Goal: Communication & Community: Share content

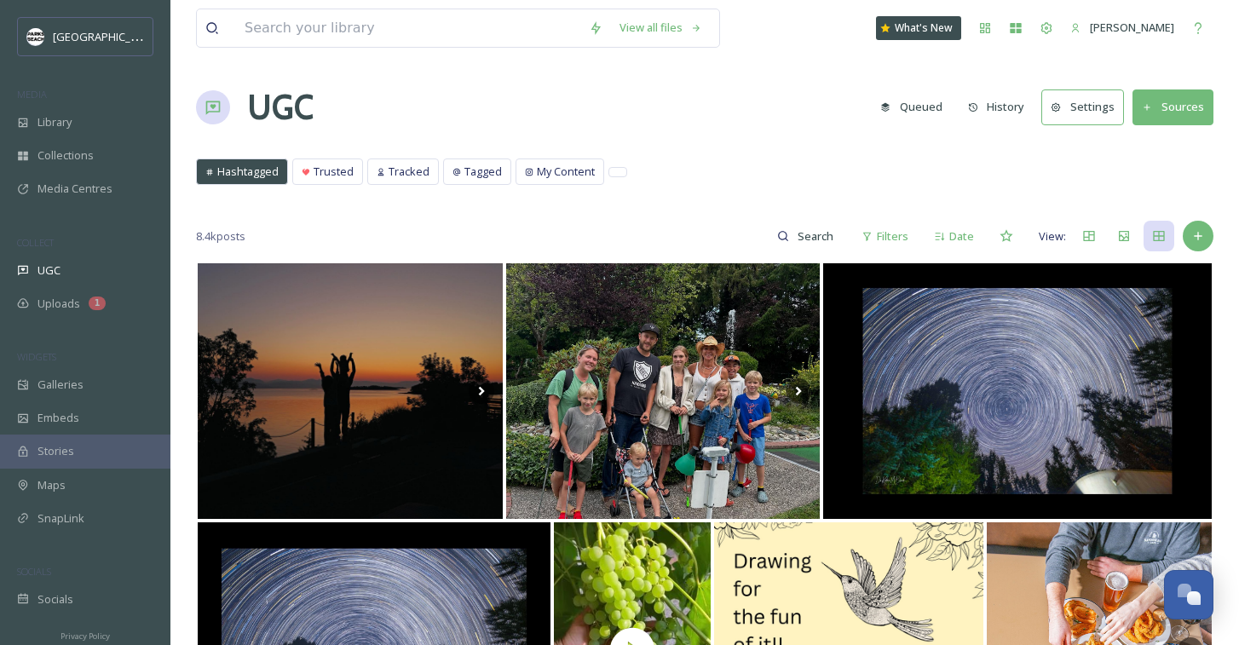
scroll to position [4331, 0]
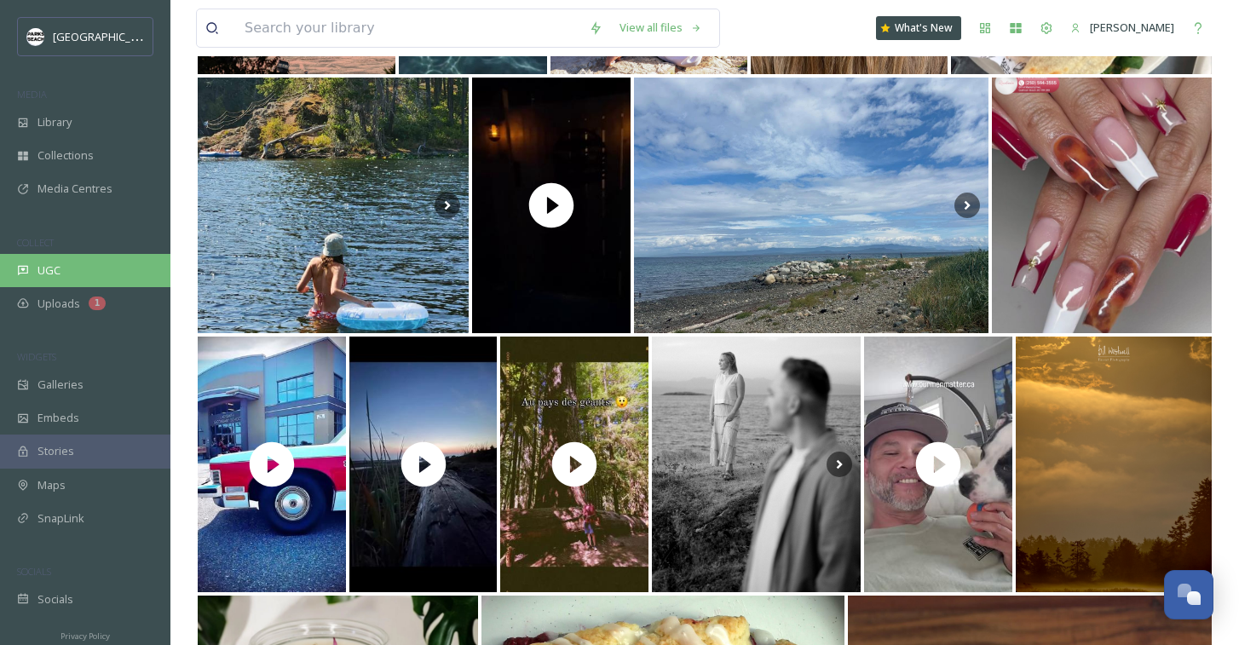
click at [67, 255] on div "UGC" at bounding box center [85, 270] width 170 height 33
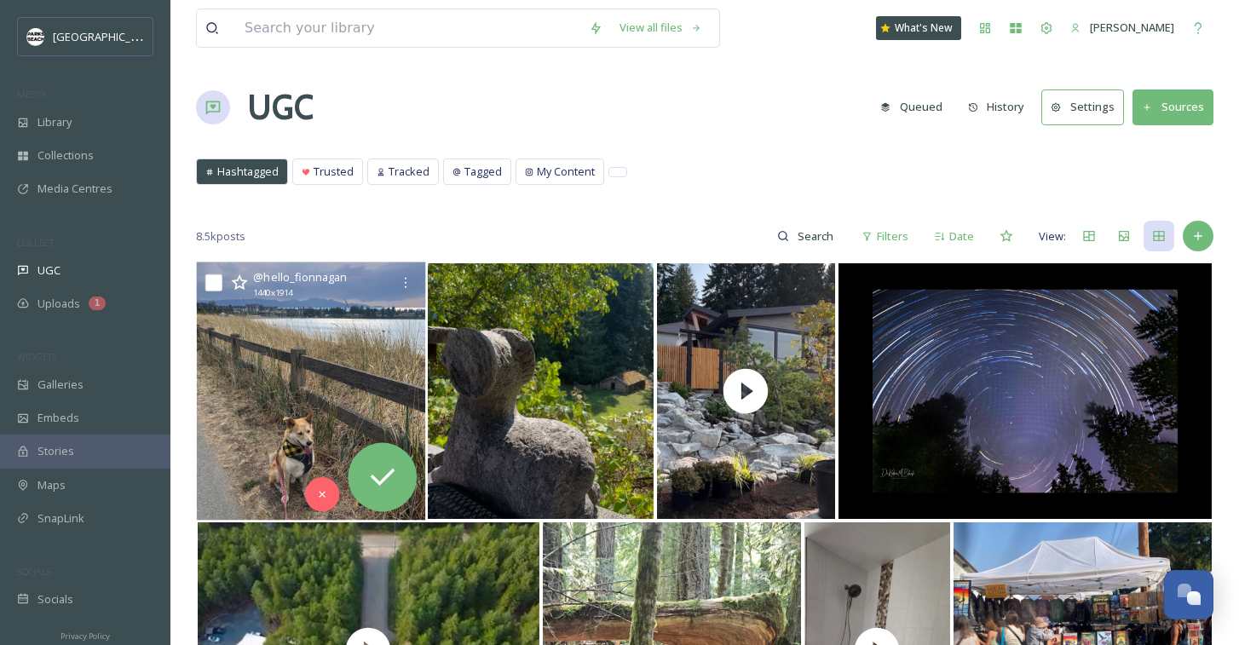
click at [289, 404] on img at bounding box center [311, 391] width 228 height 258
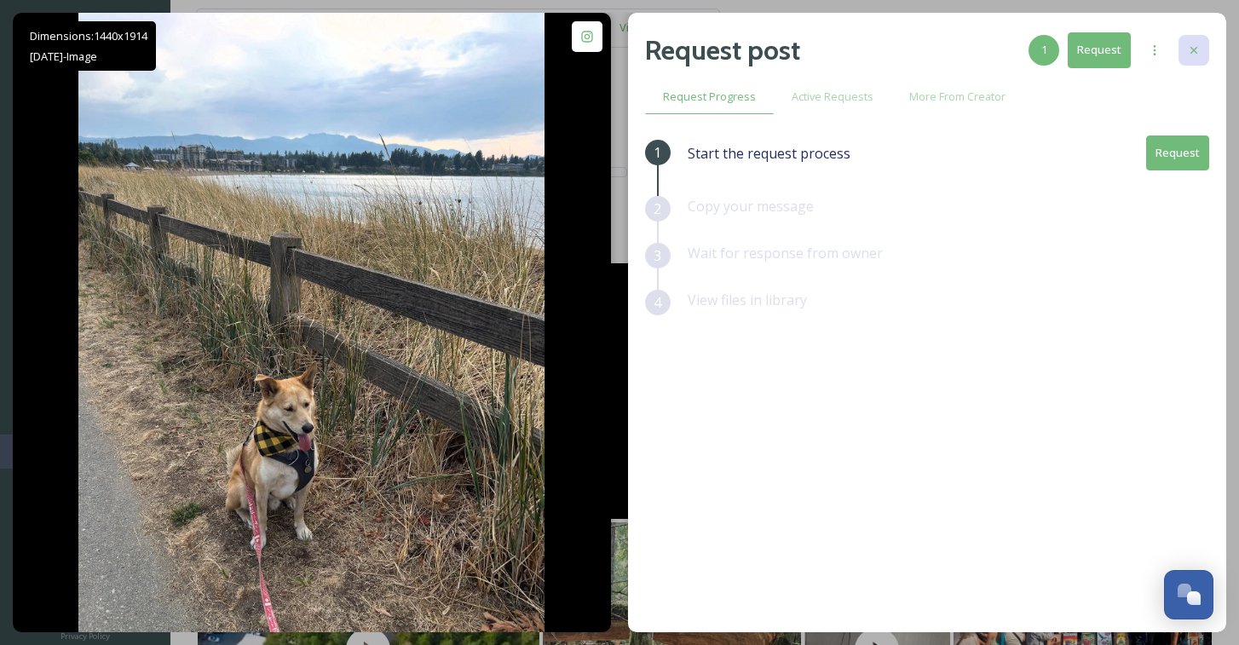
click at [1201, 47] on div at bounding box center [1194, 50] width 31 height 31
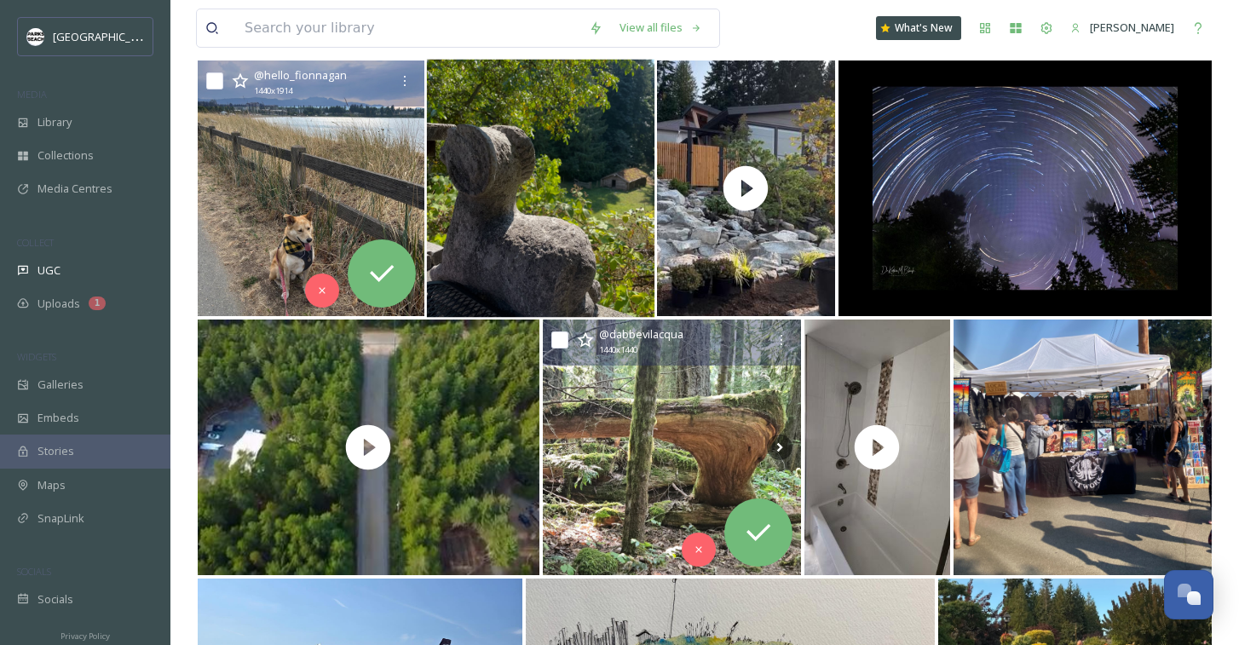
scroll to position [248, 0]
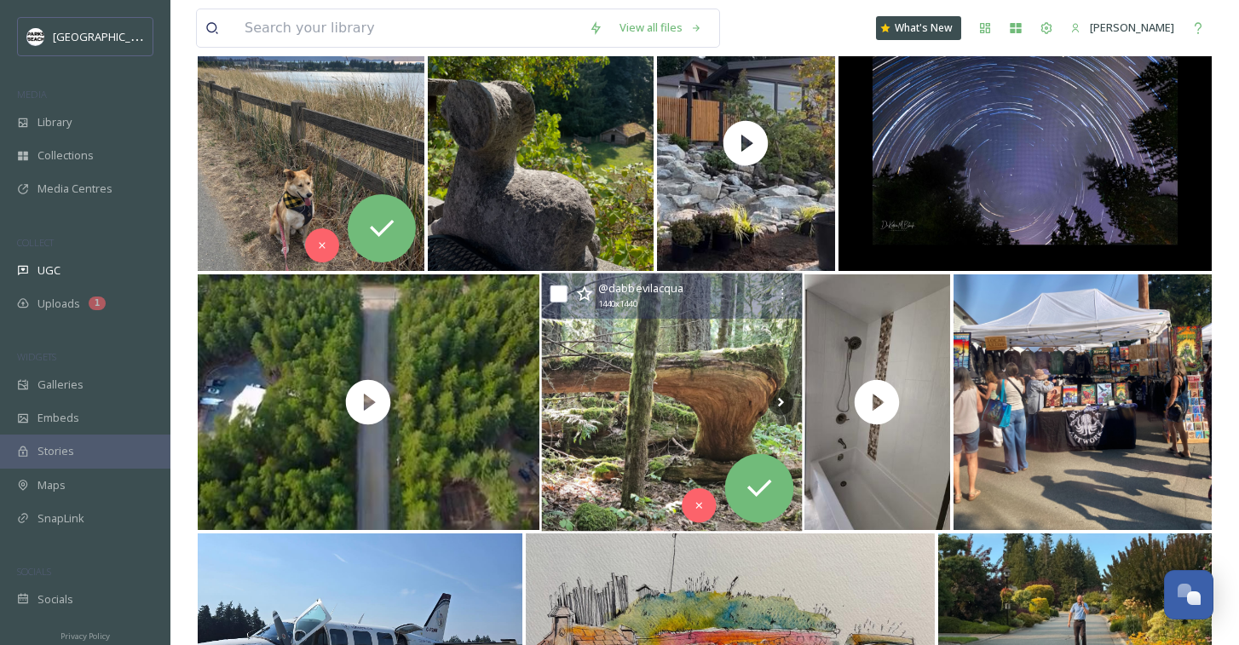
click at [621, 442] on img at bounding box center [671, 403] width 261 height 258
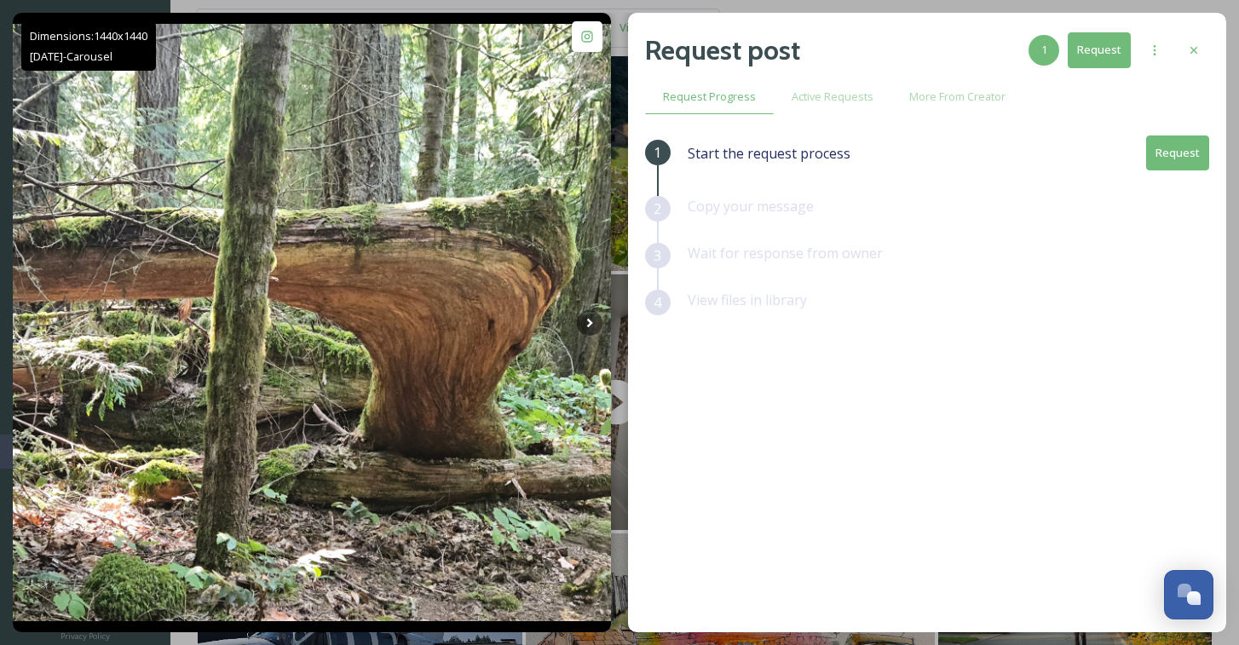
click at [1187, 158] on button "Request" at bounding box center [1177, 153] width 63 height 35
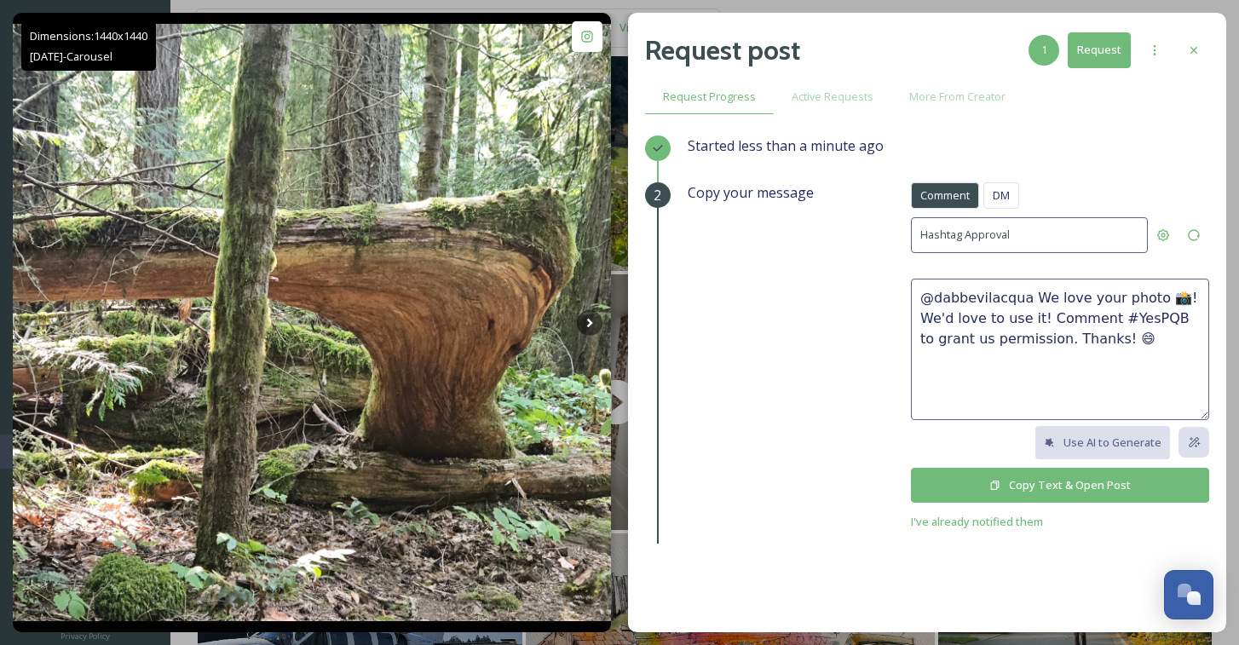
click at [1065, 309] on textarea "@dabbevilacqua We love your photo 📸! We'd love to use it! Comment #YesPQB to gr…" at bounding box center [1060, 349] width 298 height 141
click at [1030, 303] on textarea "@dabbevilacqua We love your photo 📸! We'd love to use it! Comment #YesPQB to gr…" at bounding box center [1060, 349] width 298 height 141
drag, startPoint x: 1175, startPoint y: 294, endPoint x: 1043, endPoint y: 318, distance: 134.2
click at [1043, 318] on textarea "@dabbevilacqua what a beautiful scene. We love your photo 📸! We'd love to use i…" at bounding box center [1060, 349] width 298 height 141
click at [1040, 318] on textarea "@dabbevilacqua what a beautiful scene. We'd love to use it! Comment #YesPQB to …" at bounding box center [1060, 349] width 298 height 141
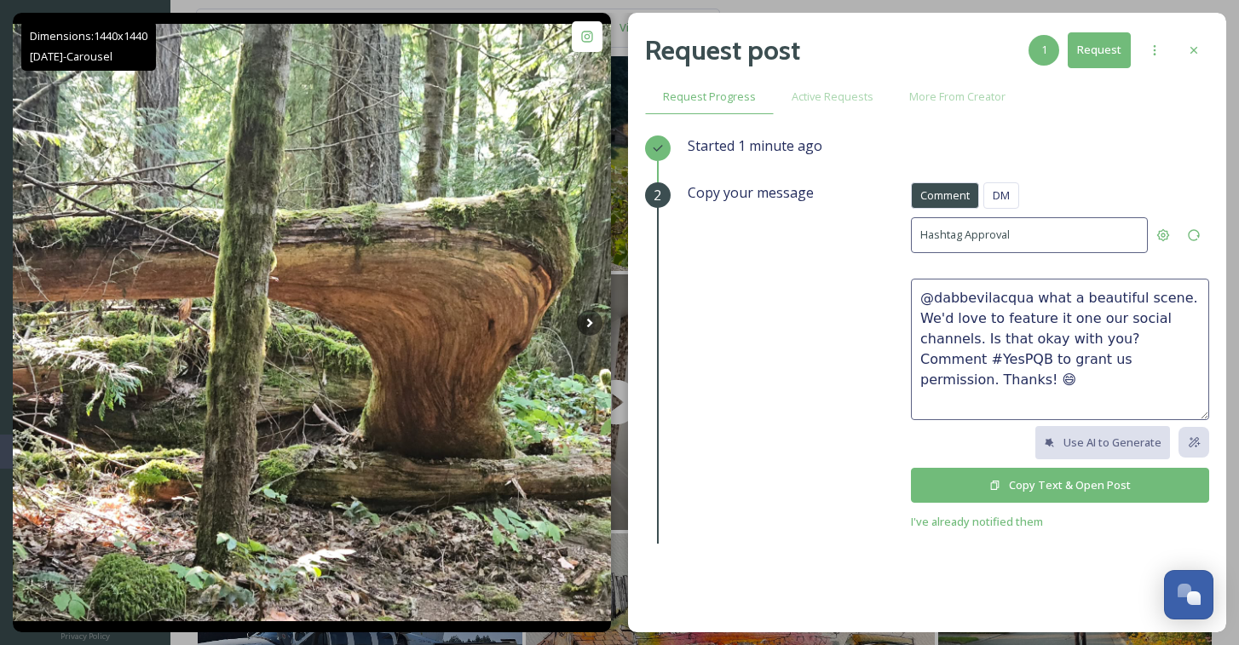
drag, startPoint x: 1121, startPoint y: 332, endPoint x: 1124, endPoint y: 358, distance: 25.8
click at [1124, 358] on textarea "@dabbevilacqua what a beautiful scene. We'd love to feature it one our social c…" at bounding box center [1060, 349] width 298 height 141
click at [1149, 344] on textarea "@dabbevilacqua what a beautiful scene. We'd love to feature it one our social c…" at bounding box center [1060, 349] width 298 height 141
drag, startPoint x: 1174, startPoint y: 357, endPoint x: 1201, endPoint y: 287, distance: 74.7
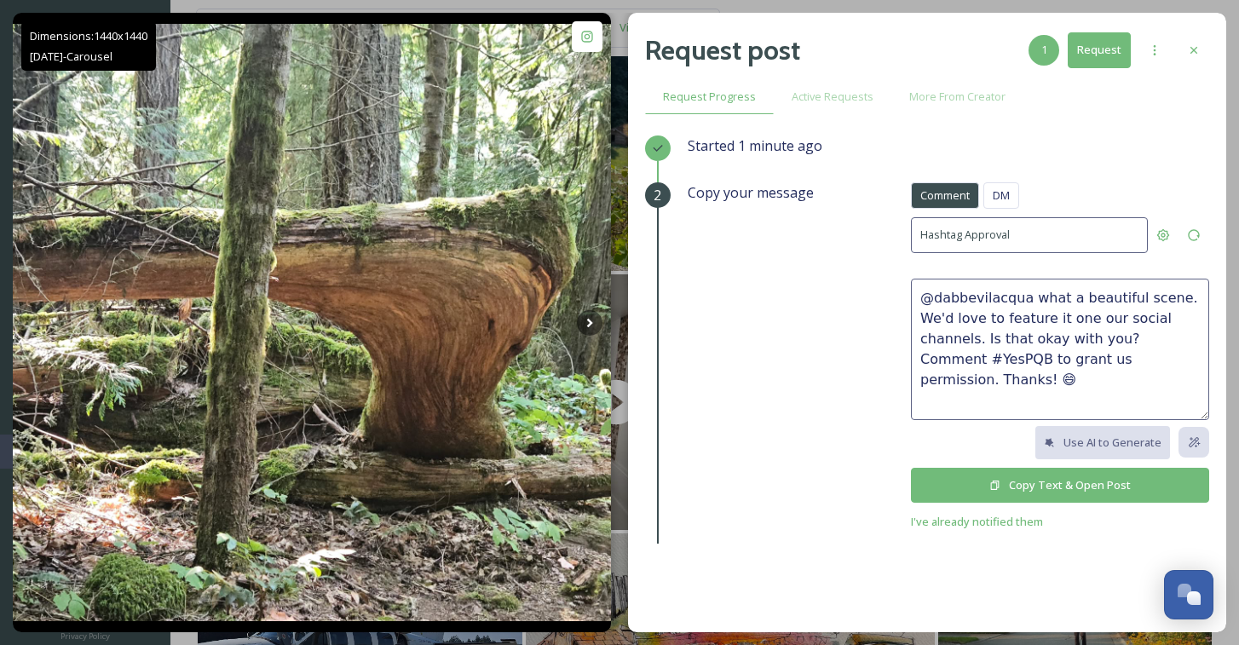
click at [1174, 357] on textarea "@dabbevilacqua what a beautiful scene. We'd love to feature it one our social c…" at bounding box center [1060, 349] width 298 height 141
click at [1131, 354] on textarea "@dabbevilacqua what a beautiful scene. We'd love to feature it one our social c…" at bounding box center [1060, 349] width 298 height 141
type textarea "@dabbevilacqua what a beautiful scene. We'd love to feature it one our social c…"
click at [1087, 482] on button "Copy Text & Open Post" at bounding box center [1060, 485] width 298 height 35
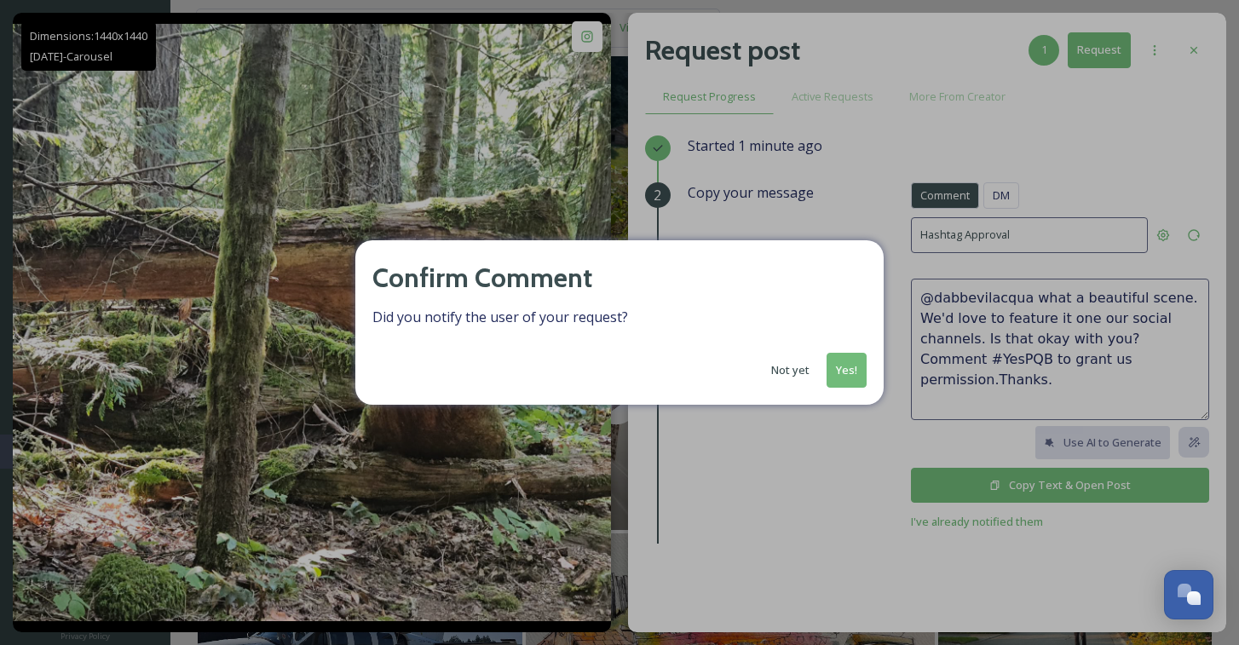
click at [853, 366] on button "Yes!" at bounding box center [847, 370] width 40 height 35
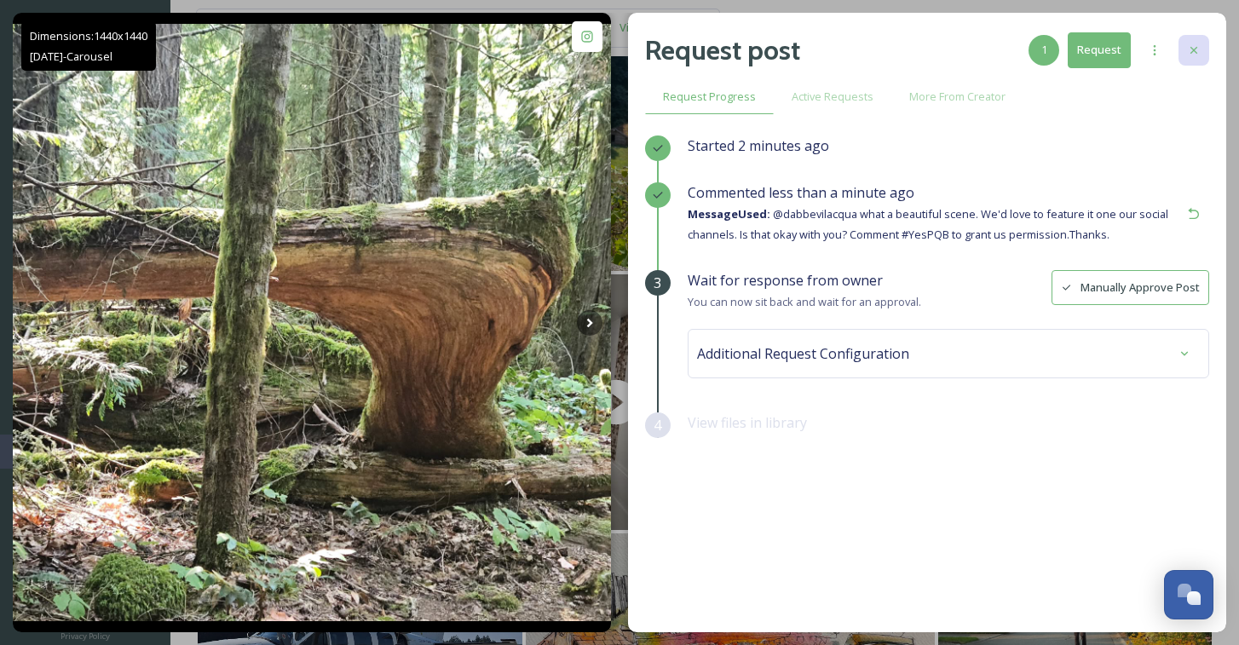
click at [1197, 44] on icon at bounding box center [1194, 50] width 14 height 14
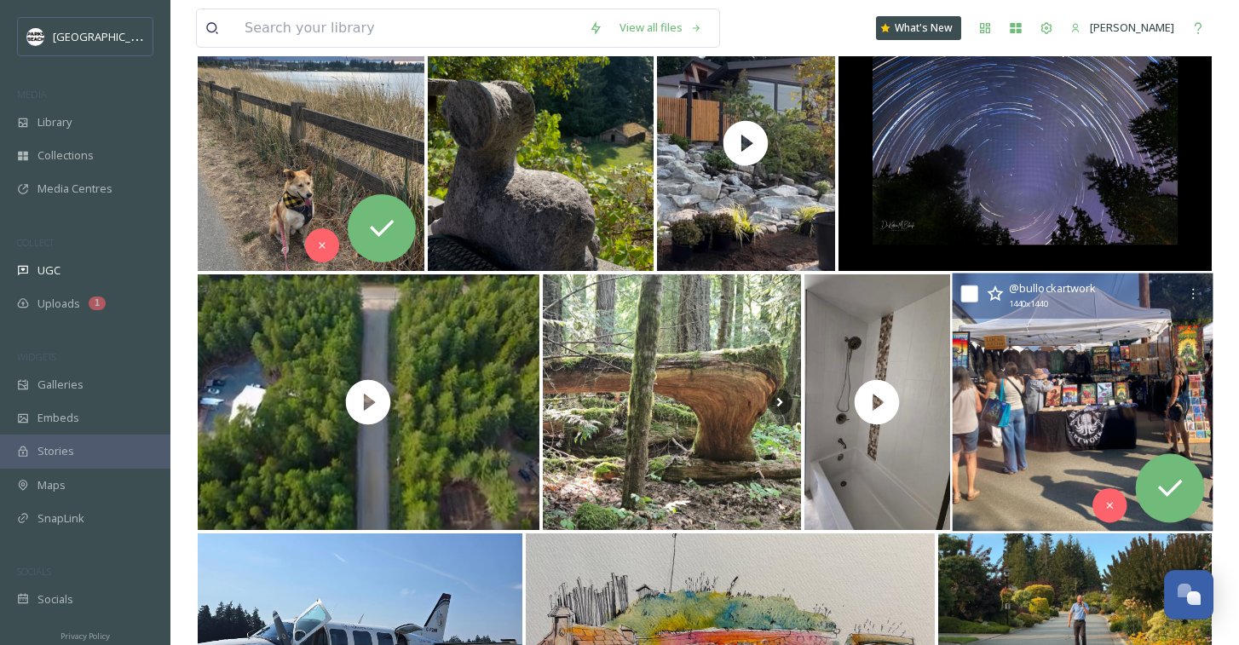
click at [1067, 454] on img at bounding box center [1083, 403] width 261 height 258
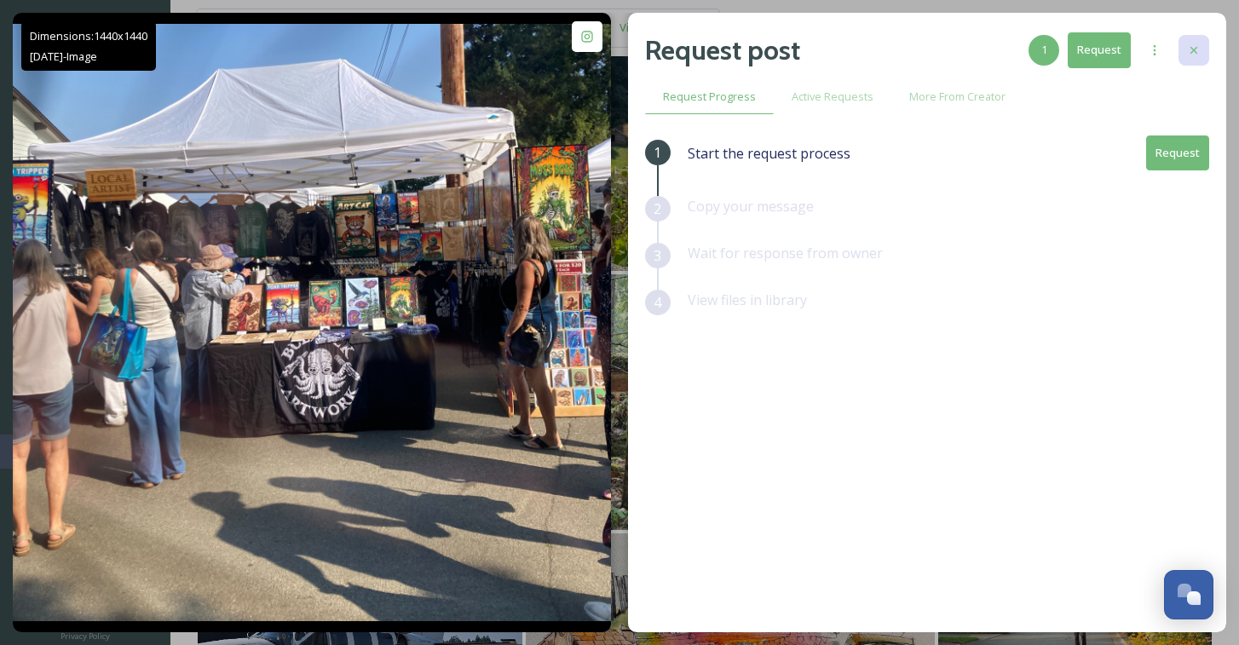
click at [1195, 44] on icon at bounding box center [1194, 50] width 14 height 14
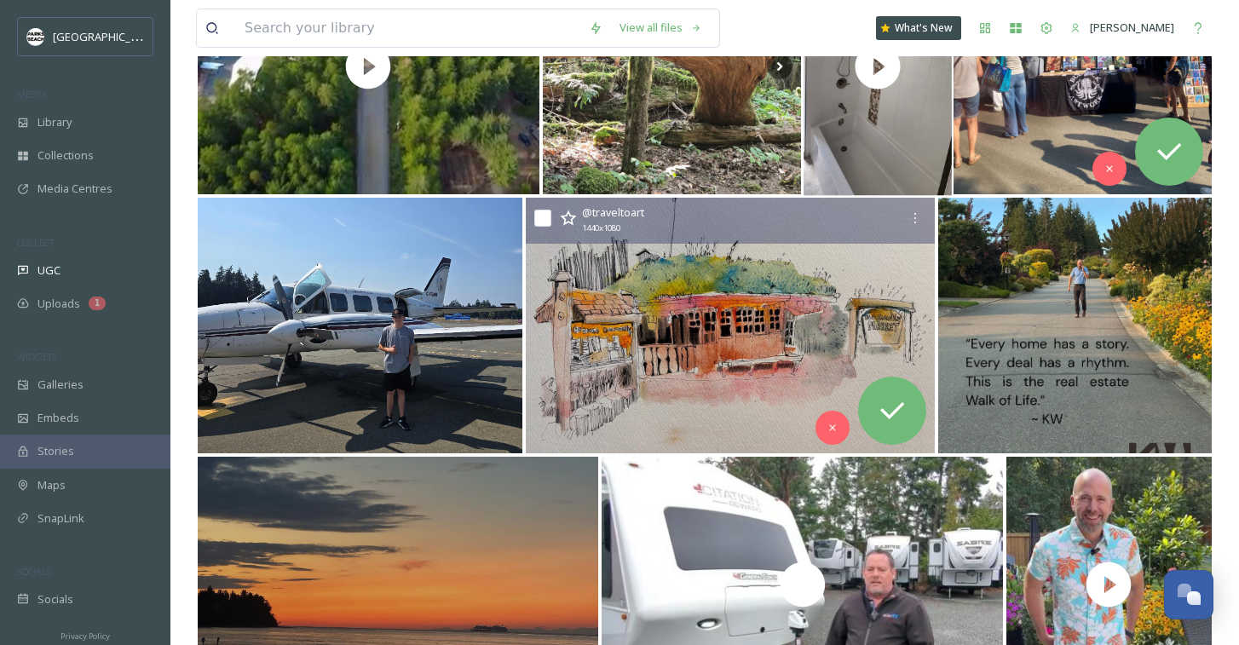
scroll to position [585, 0]
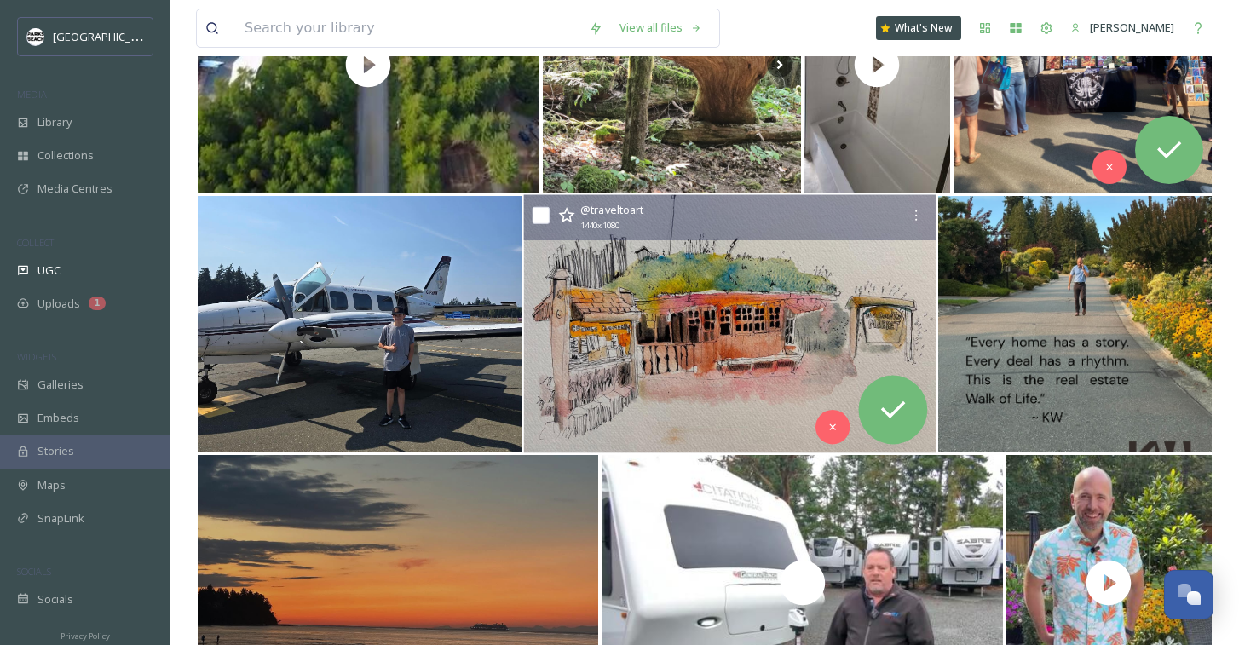
click at [758, 318] on img at bounding box center [730, 324] width 412 height 258
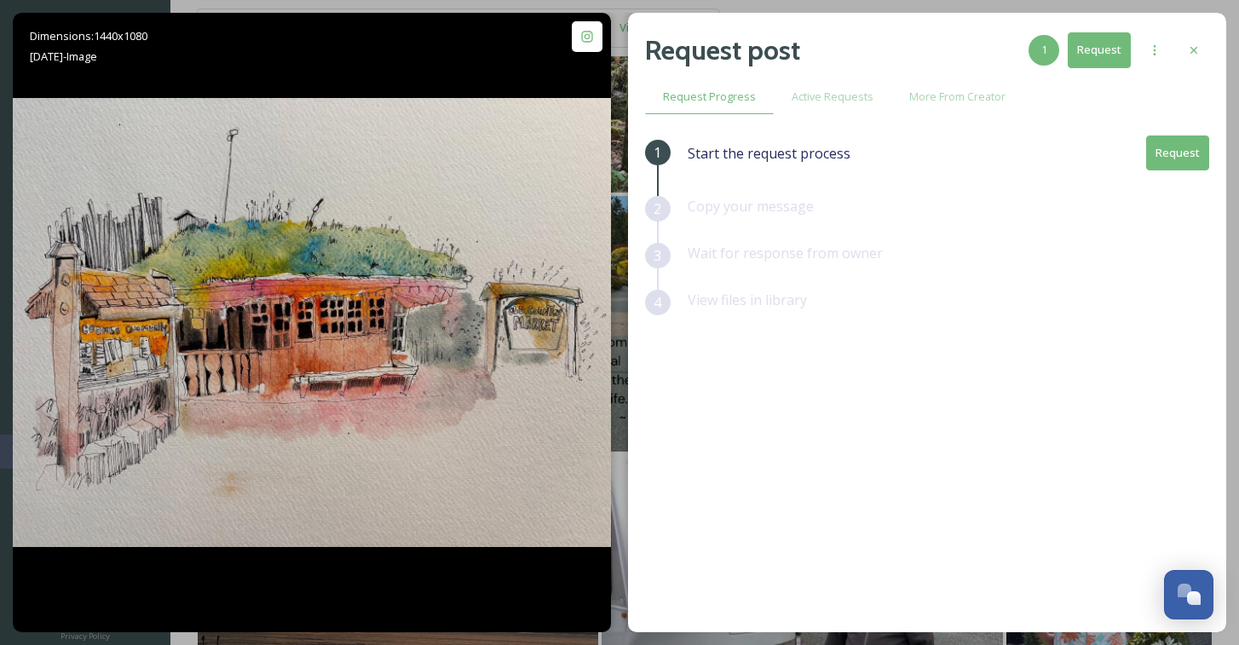
click at [1177, 159] on button "Request" at bounding box center [1177, 153] width 63 height 35
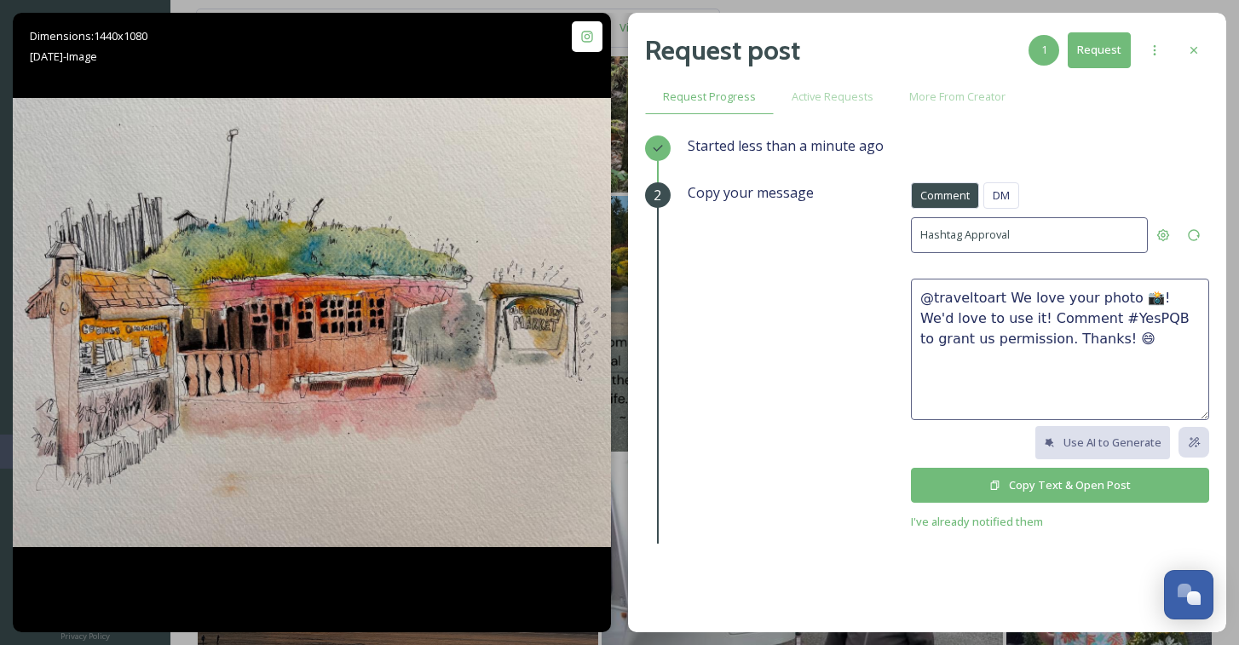
drag, startPoint x: 1003, startPoint y: 297, endPoint x: 1062, endPoint y: 341, distance: 73.1
click at [1062, 341] on textarea "@traveltoart We love your photo 📸! We'd love to use it! Comment #YesPQB to gran…" at bounding box center [1060, 349] width 298 height 141
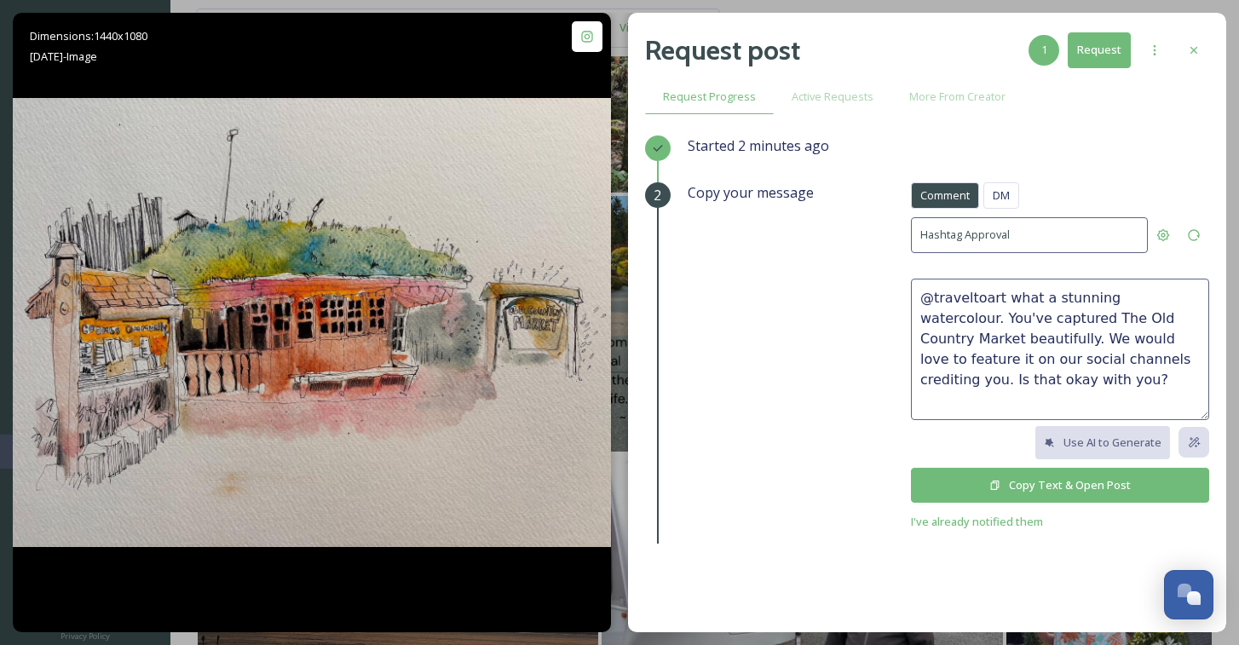
type textarea "@traveltoart what a stunning watercolour. You've captured The Old Country Marke…"
click at [1042, 491] on button "Copy Text & Open Post" at bounding box center [1060, 485] width 298 height 35
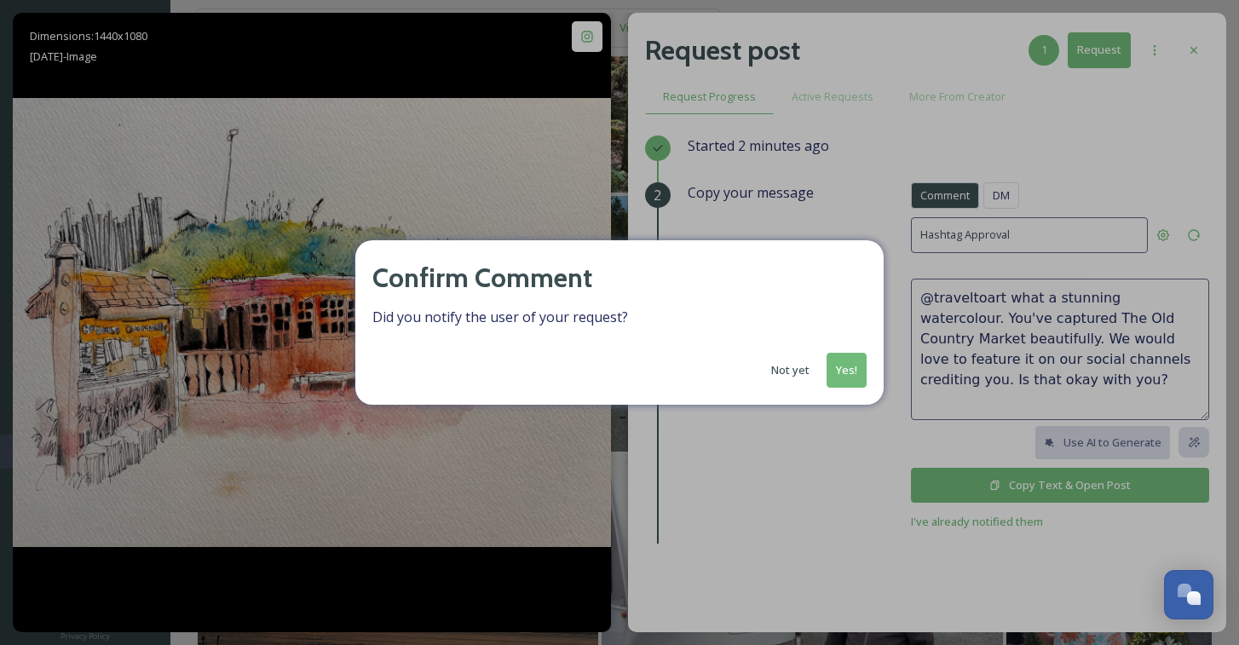
click at [840, 358] on button "Yes!" at bounding box center [847, 370] width 40 height 35
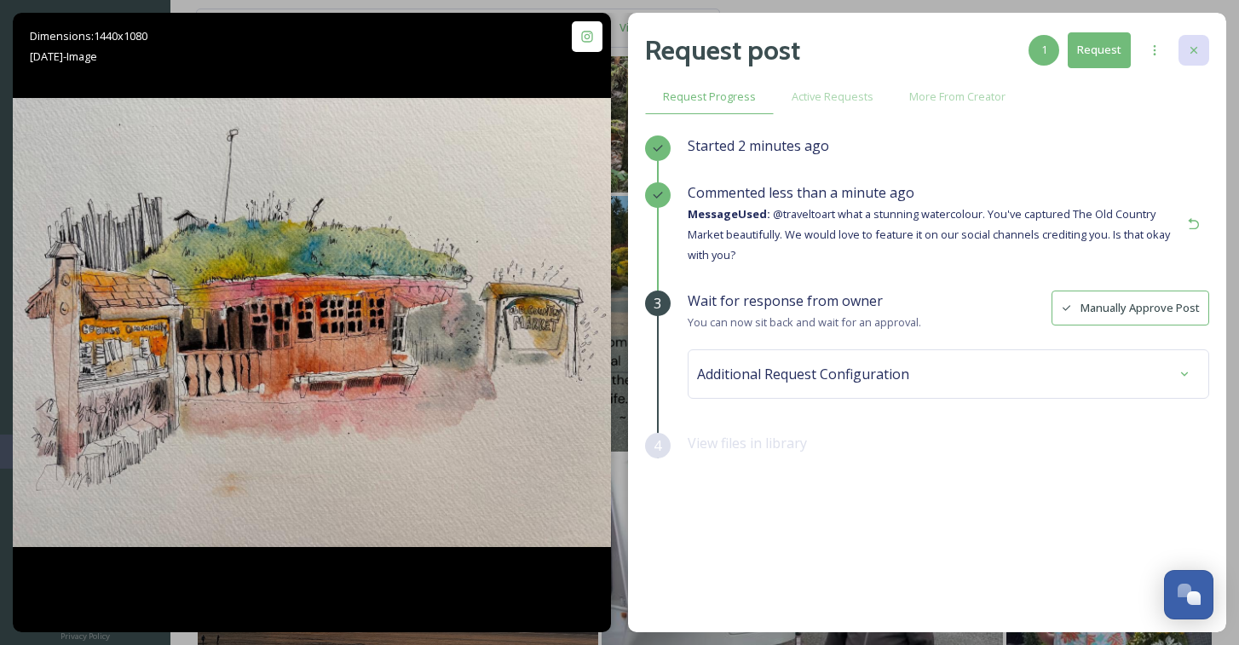
click at [1197, 43] on div at bounding box center [1194, 50] width 31 height 31
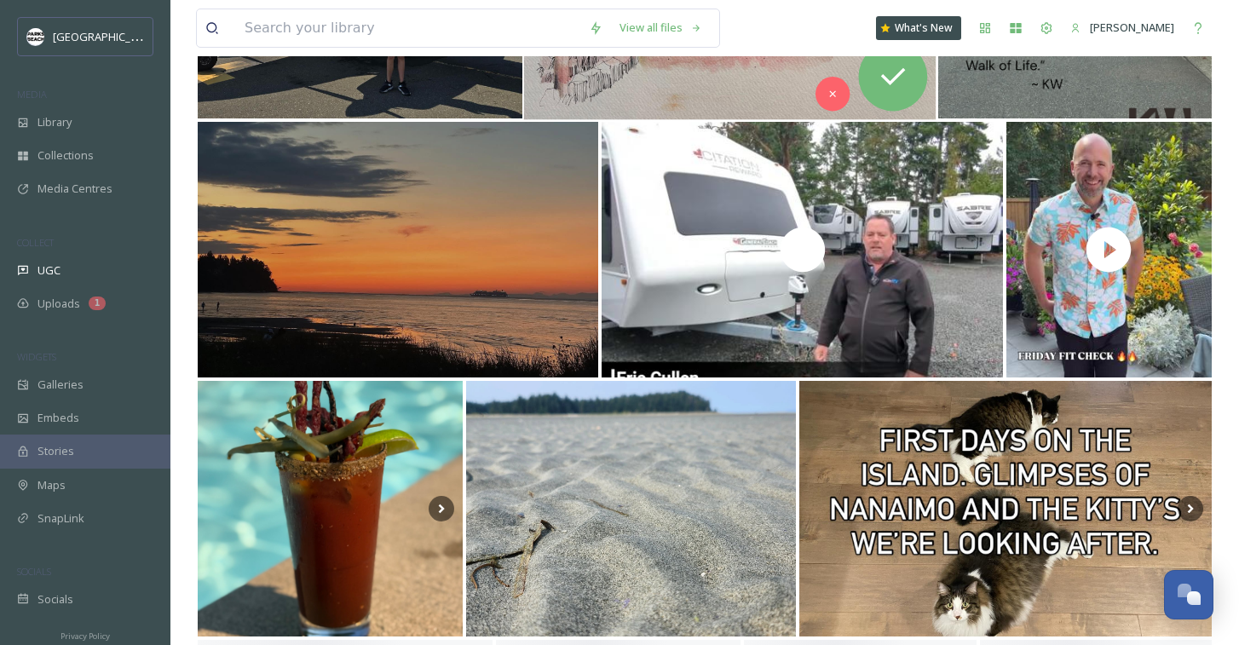
scroll to position [1209, 0]
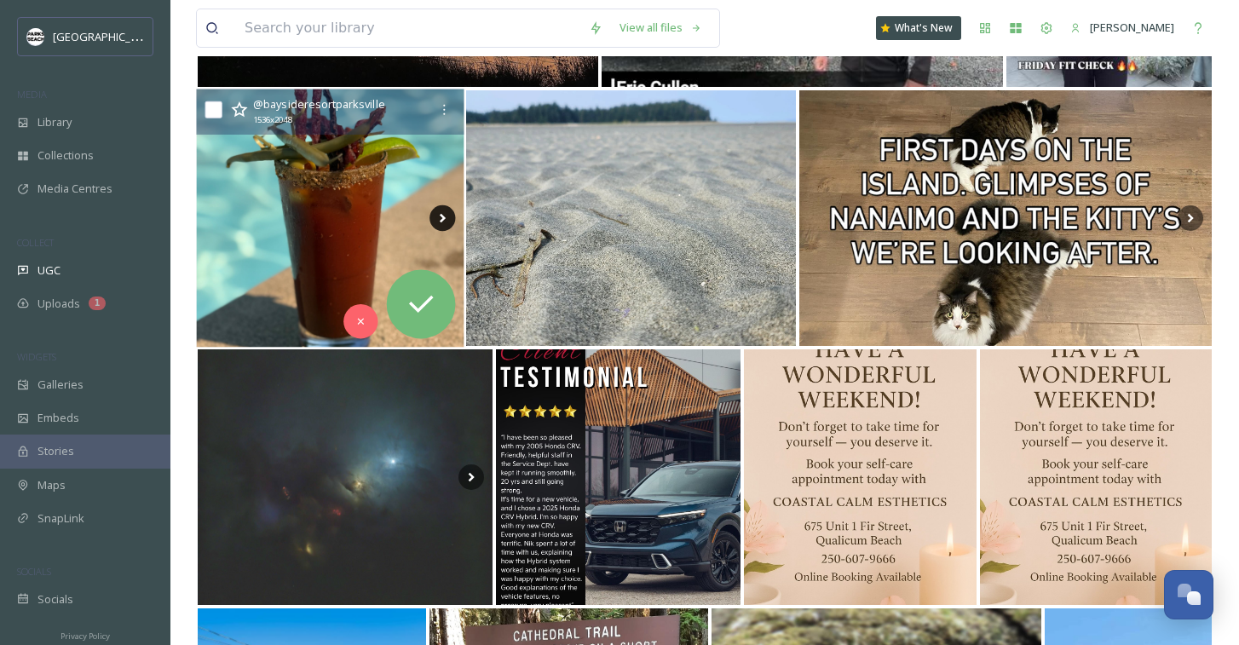
click at [442, 211] on icon at bounding box center [443, 218] width 26 height 26
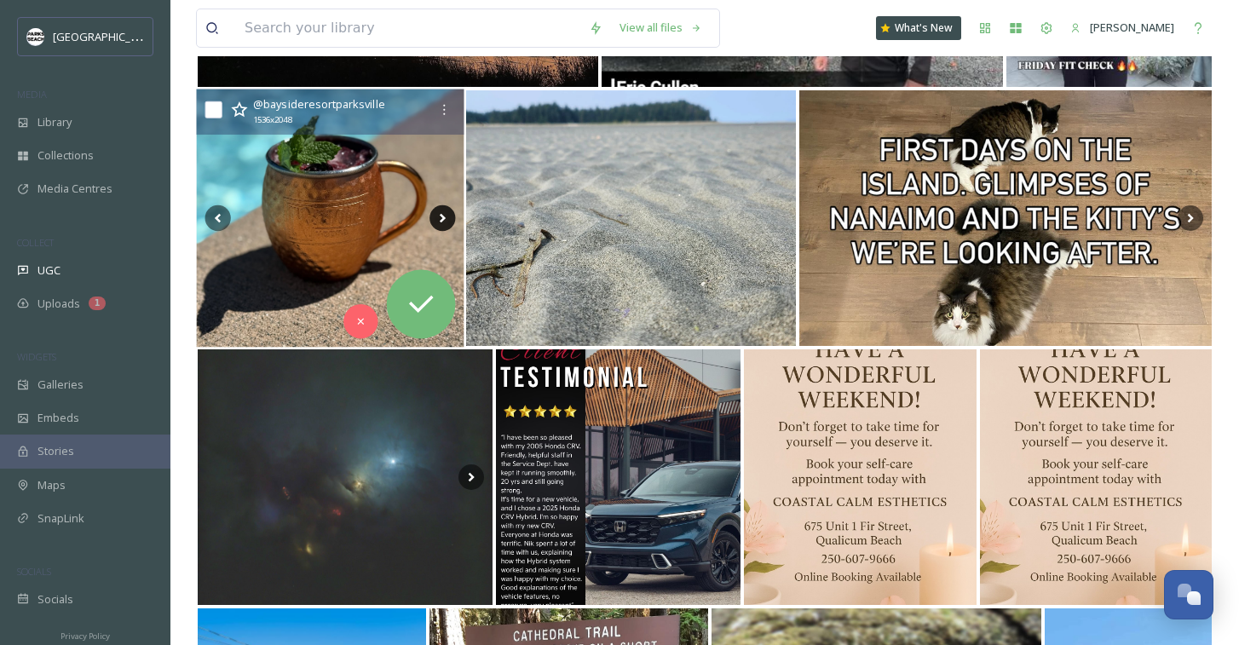
click at [442, 211] on icon at bounding box center [443, 218] width 26 height 26
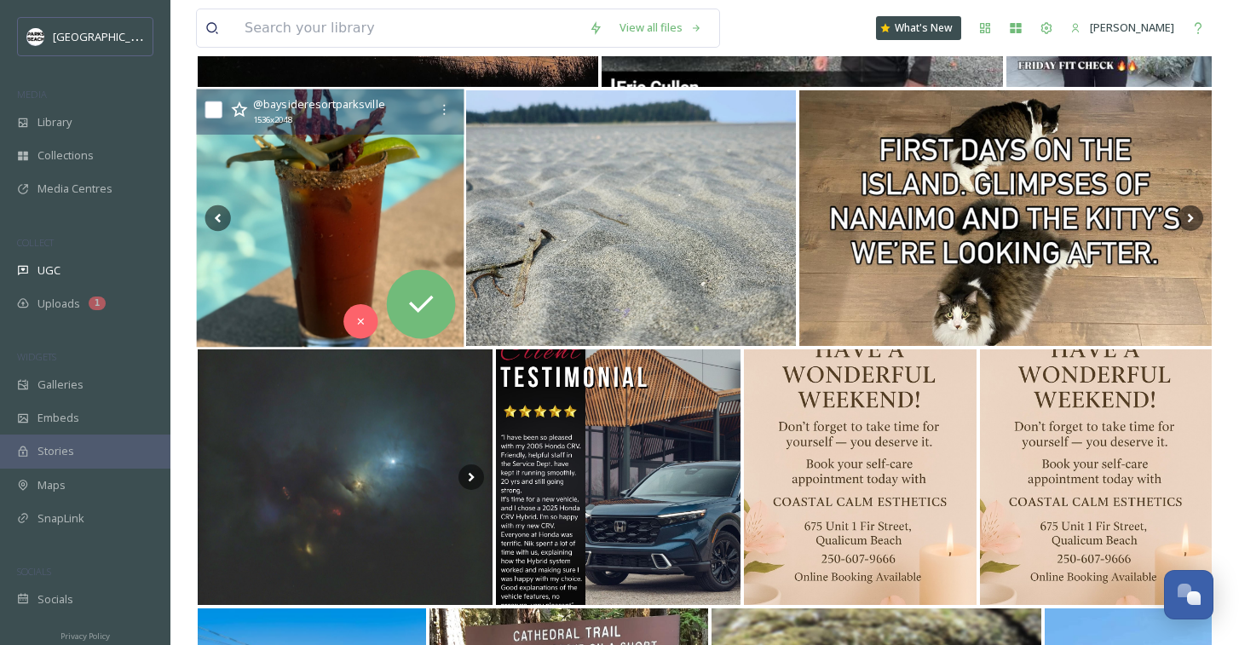
click at [444, 211] on icon at bounding box center [443, 218] width 26 height 26
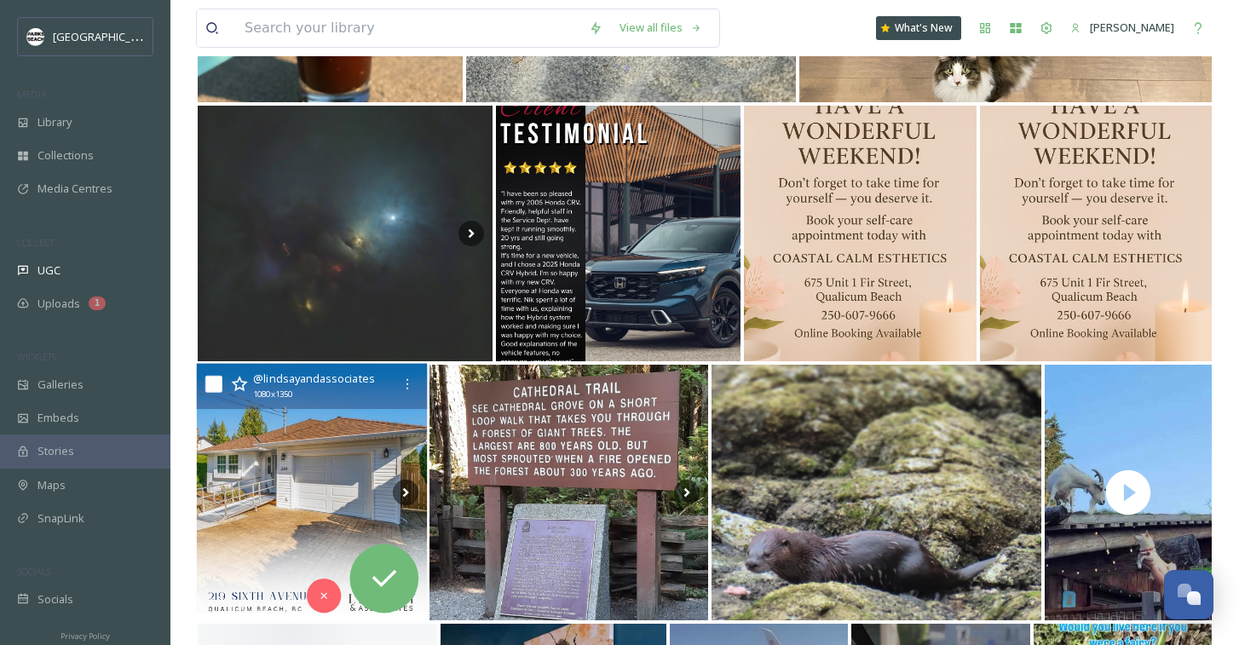
scroll to position [1630, 0]
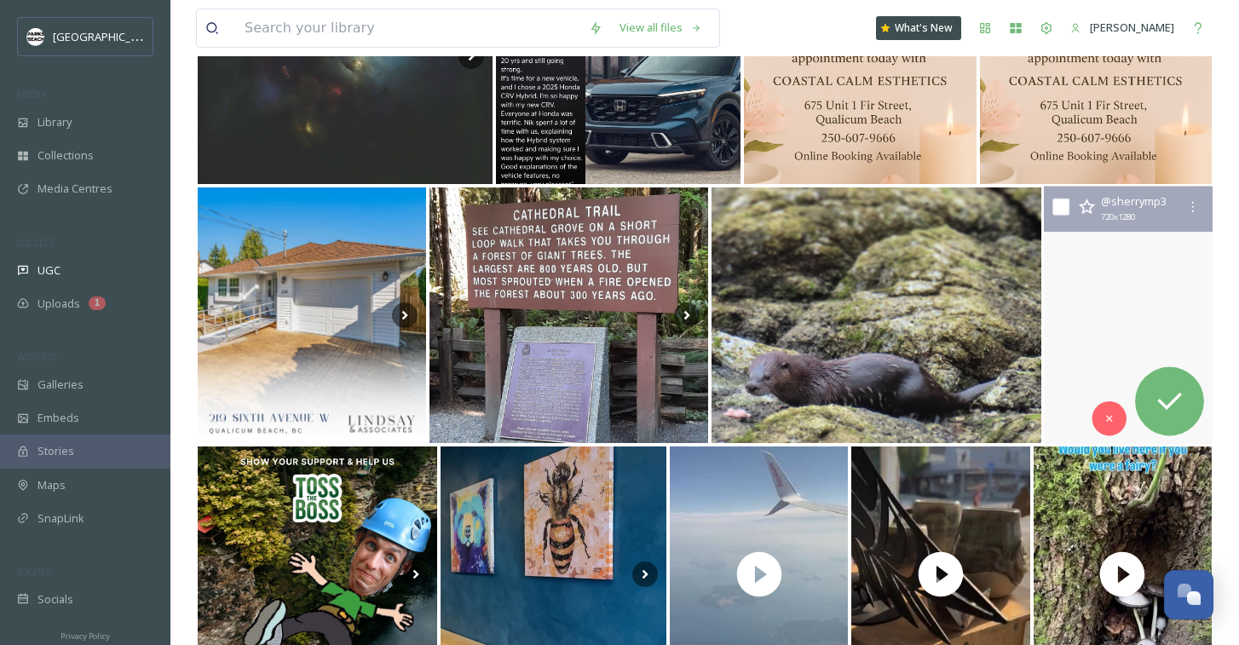
click at [1143, 328] on video "#goatsontheroof #vancouverisland #shiba" at bounding box center [1128, 316] width 169 height 258
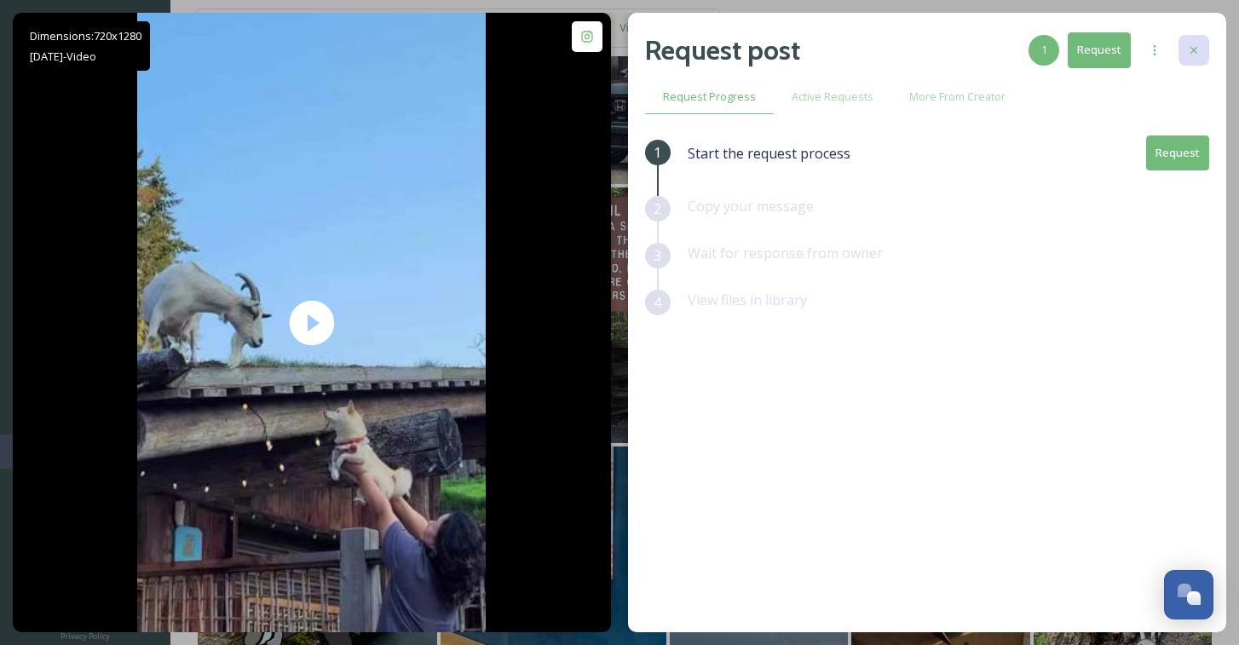
click at [1195, 45] on icon at bounding box center [1194, 50] width 14 height 14
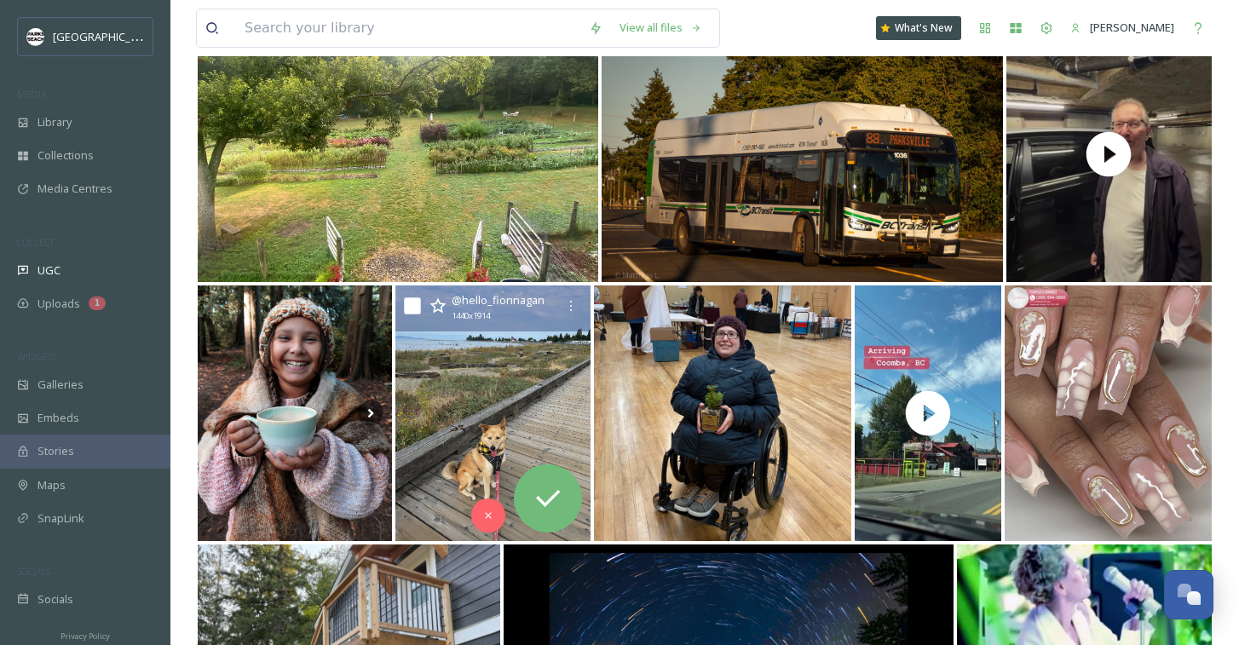
scroll to position [2627, 0]
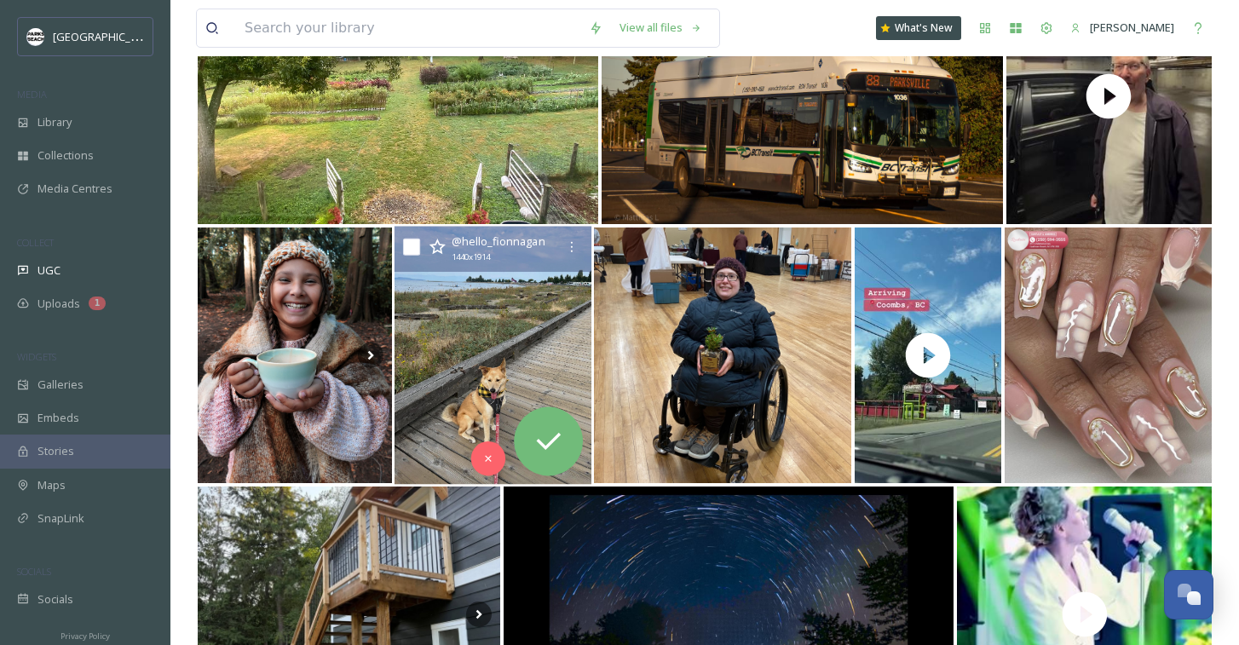
click at [551, 342] on img at bounding box center [493, 356] width 197 height 258
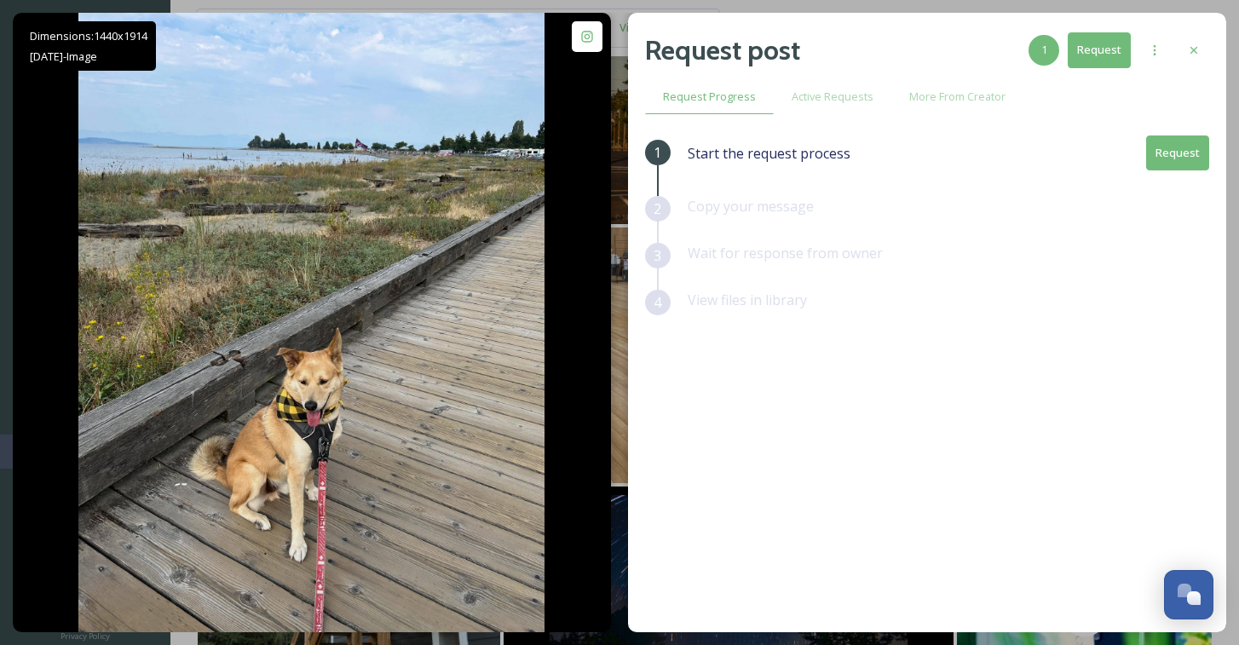
click at [1174, 155] on button "Request" at bounding box center [1177, 153] width 63 height 35
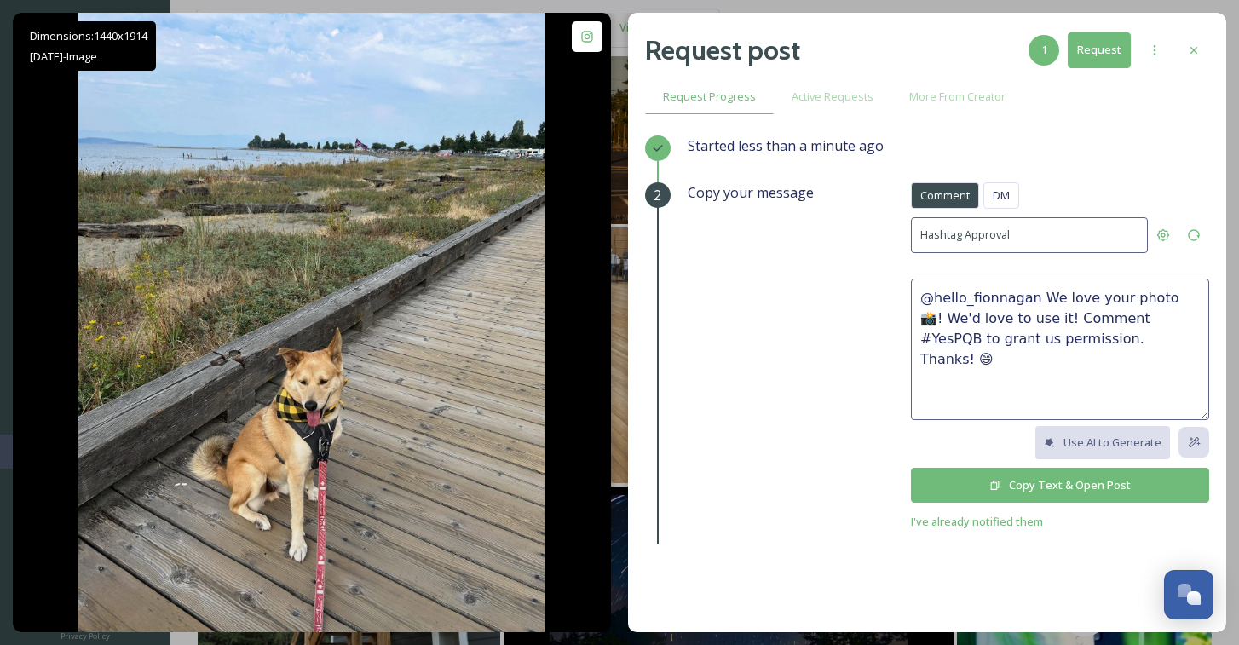
drag, startPoint x: 1040, startPoint y: 291, endPoint x: 1042, endPoint y: 308, distance: 16.4
click at [1042, 308] on textarea "@hello_fionnagan We love your photo 📸! We'd love to use it! Comment #YesPQB to …" at bounding box center [1060, 349] width 298 height 141
click at [1185, 366] on textarea "@hello_fionnagan just gorgeous! We would love to feature your beautiful dog on …" at bounding box center [1060, 349] width 298 height 141
click at [1021, 352] on textarea "@hello_fionnagan just gorgeous! We would love to feature your beautiful dog on …" at bounding box center [1060, 349] width 298 height 141
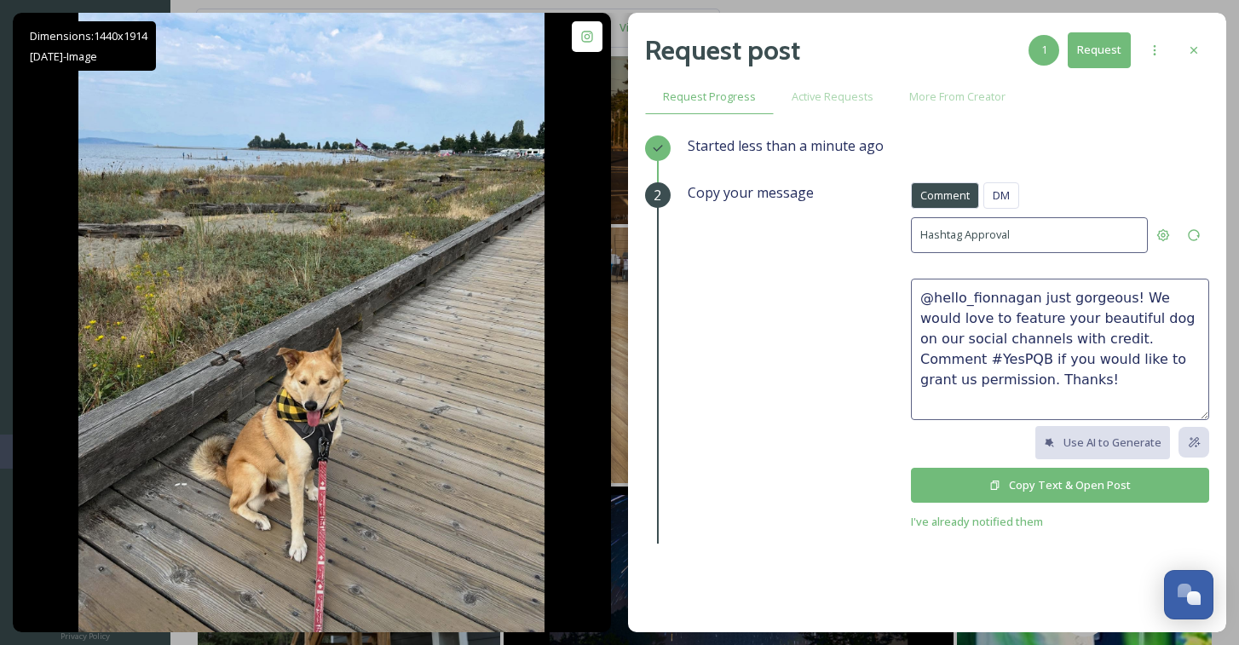
drag, startPoint x: 1110, startPoint y: 394, endPoint x: 906, endPoint y: 302, distance: 223.5
click at [906, 302] on div "Copy your message Comment DM Comment DM Hashtag Approval @hello_fionnagan just …" at bounding box center [949, 356] width 522 height 349
type textarea "@hello_fionnagan just gorgeous! We would love to feature your beautiful dog on …"
click at [1082, 477] on button "Copy Text & Open Post" at bounding box center [1060, 485] width 298 height 35
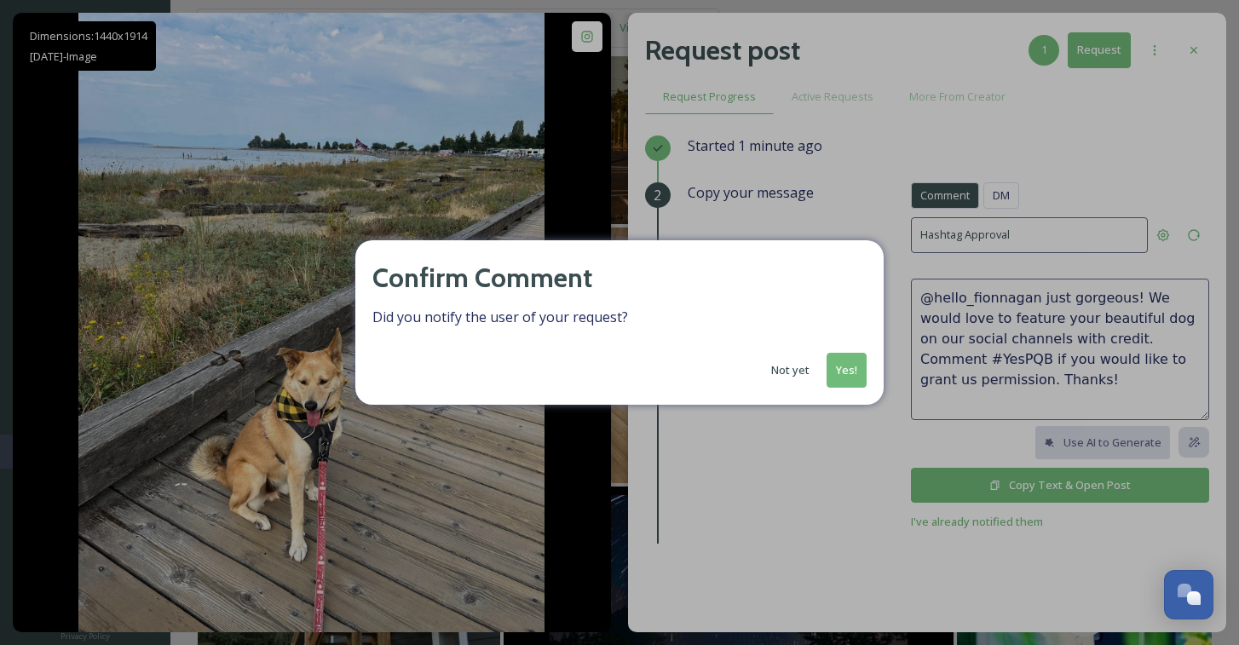
click at [850, 370] on button "Yes!" at bounding box center [847, 370] width 40 height 35
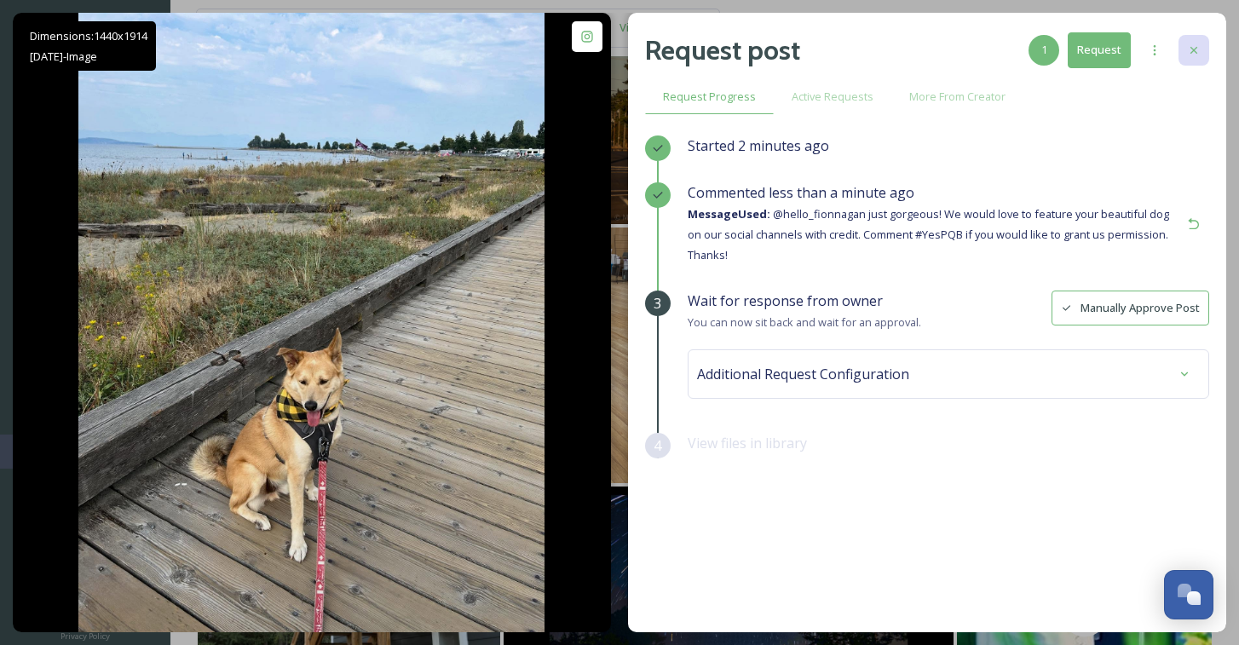
click at [1190, 47] on icon at bounding box center [1194, 50] width 14 height 14
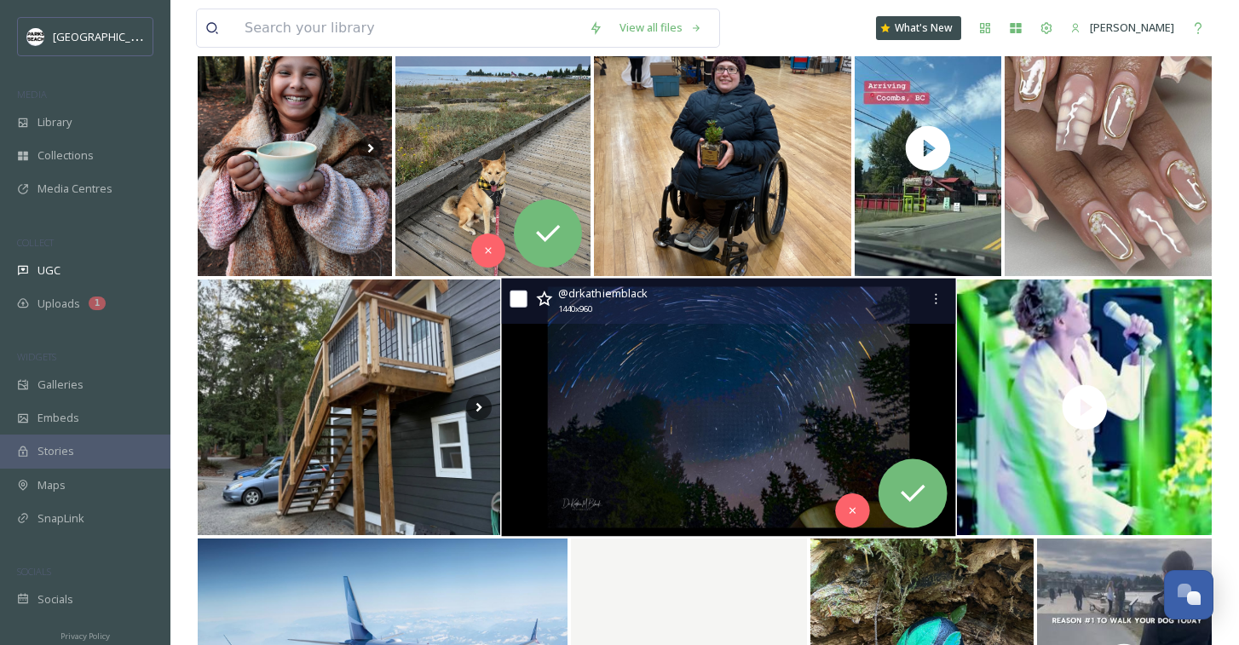
scroll to position [2718, 0]
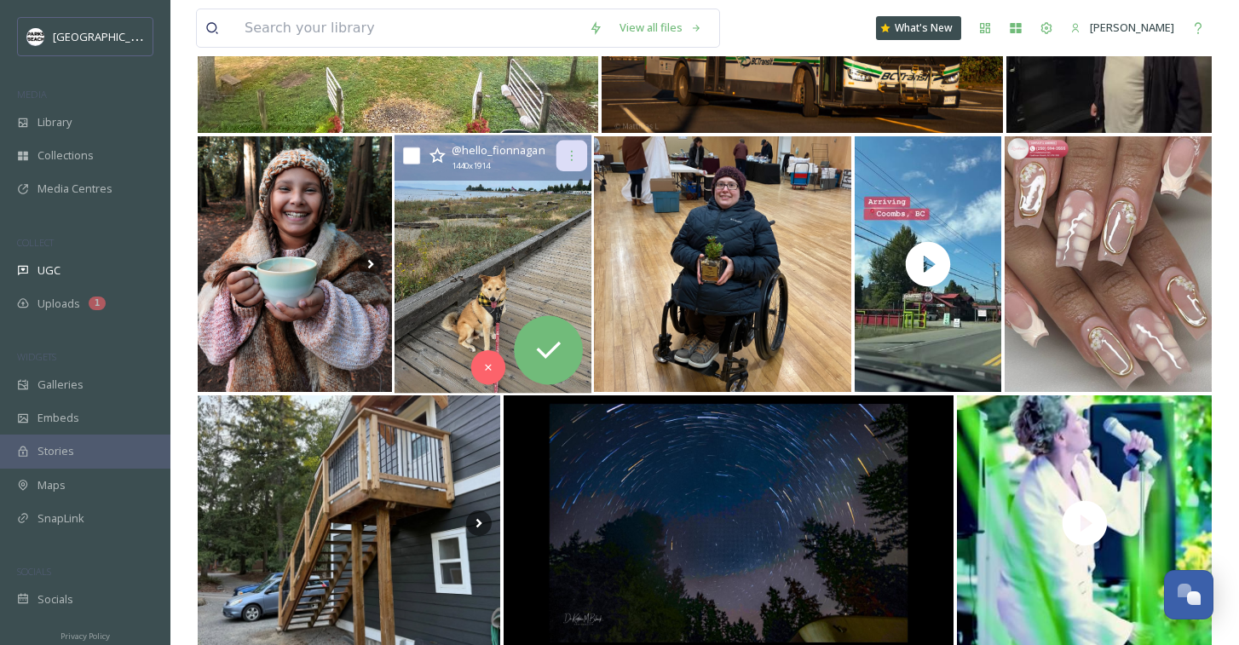
click at [574, 153] on icon at bounding box center [571, 156] width 14 height 14
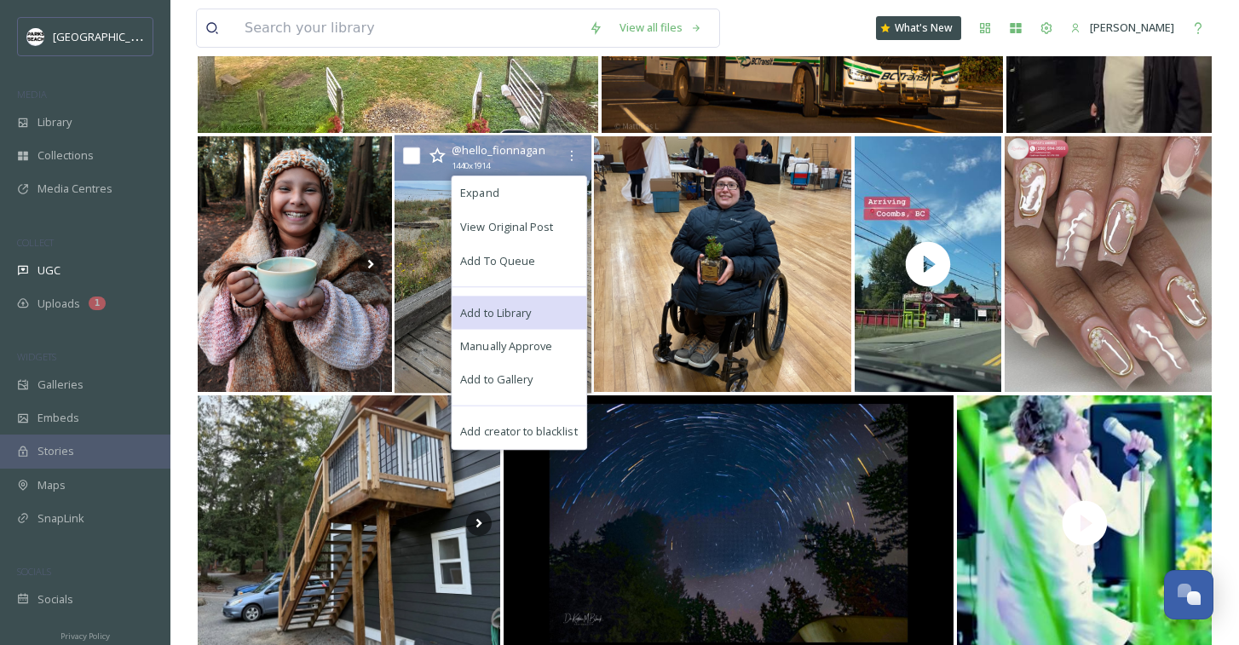
click at [508, 310] on span "Add to Library" at bounding box center [495, 312] width 71 height 16
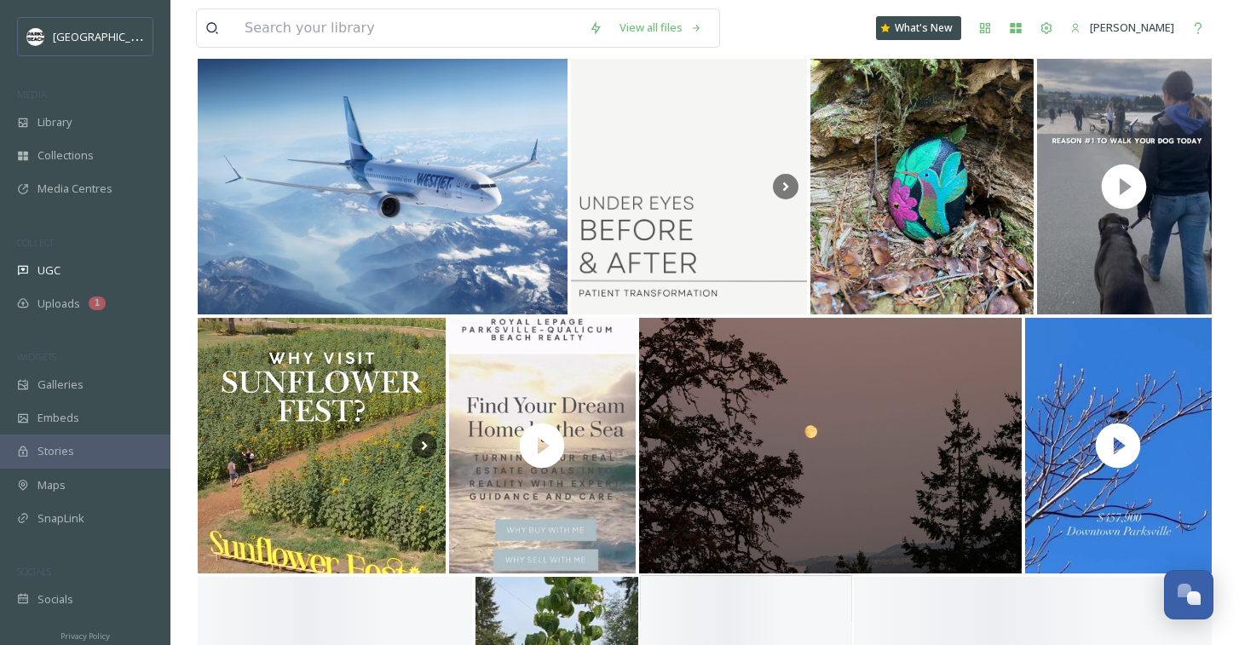
scroll to position [3248, 0]
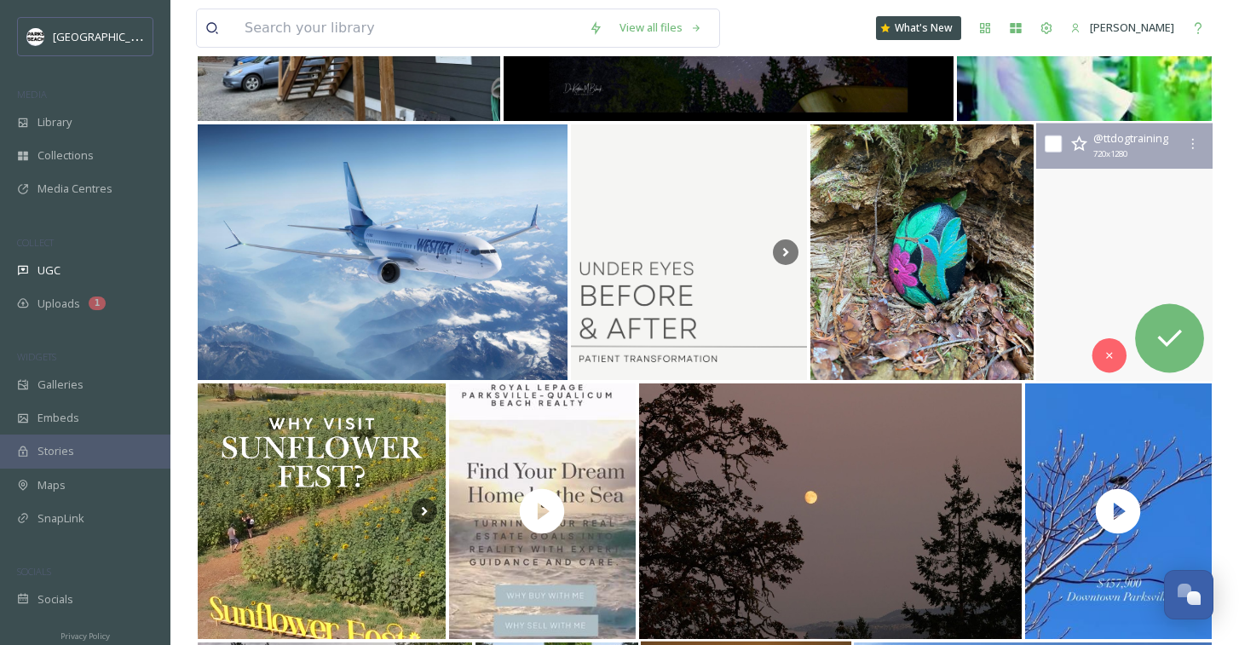
click at [1073, 286] on video "For anyone who’s struggled with anxiety, we know that unfortunately it can stil…" at bounding box center [1124, 253] width 176 height 258
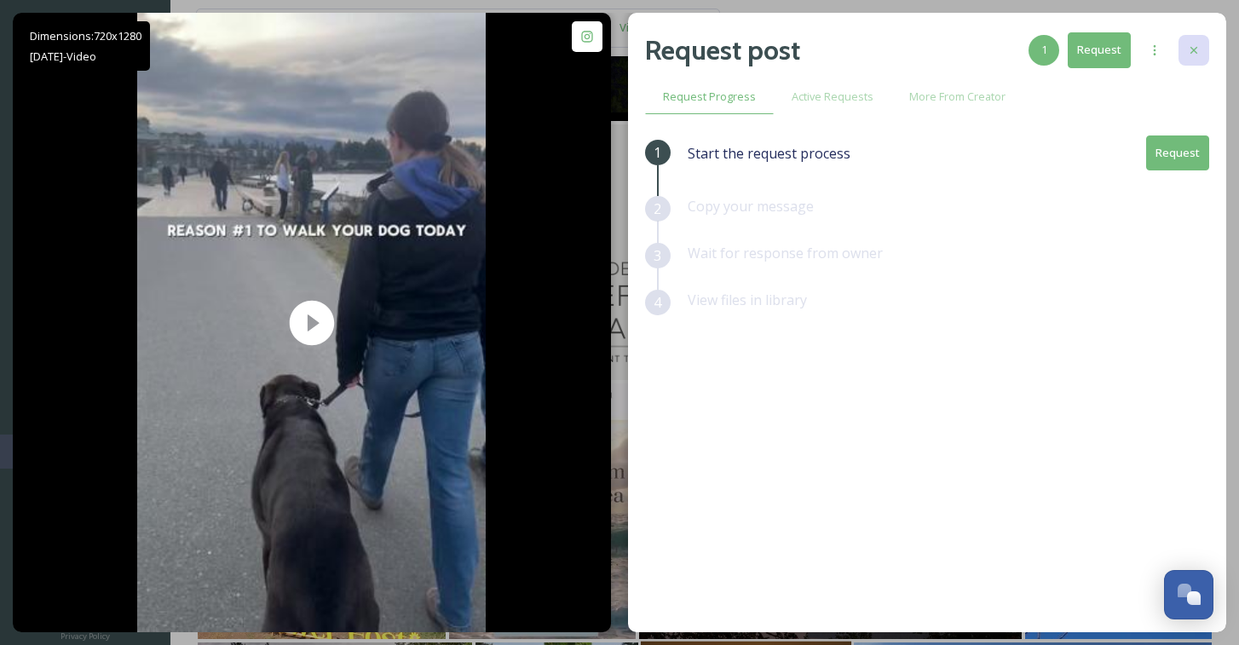
click at [1197, 39] on div at bounding box center [1194, 50] width 31 height 31
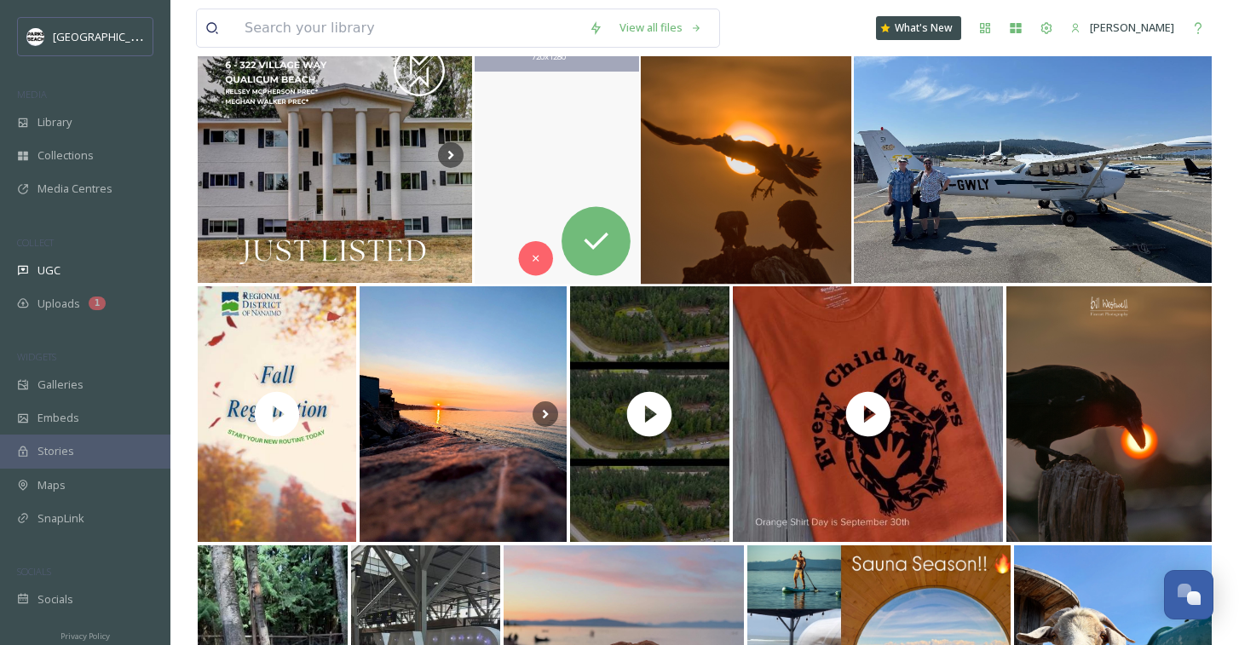
scroll to position [4020, 0]
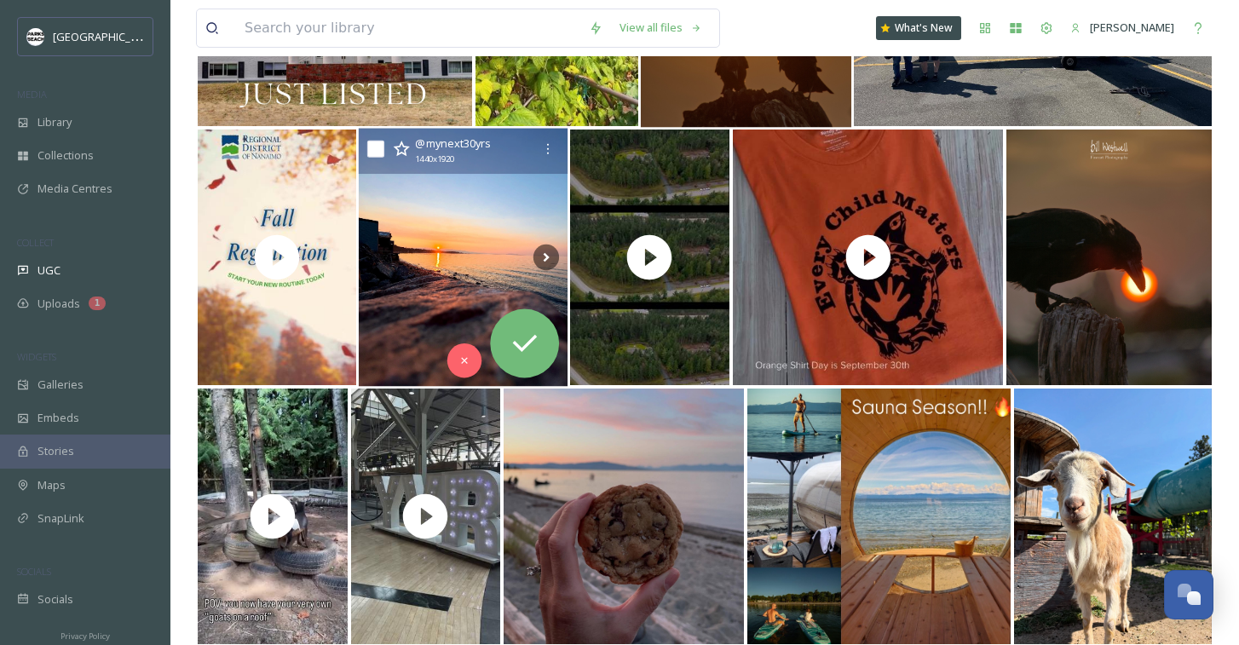
click at [415, 270] on img at bounding box center [463, 258] width 209 height 258
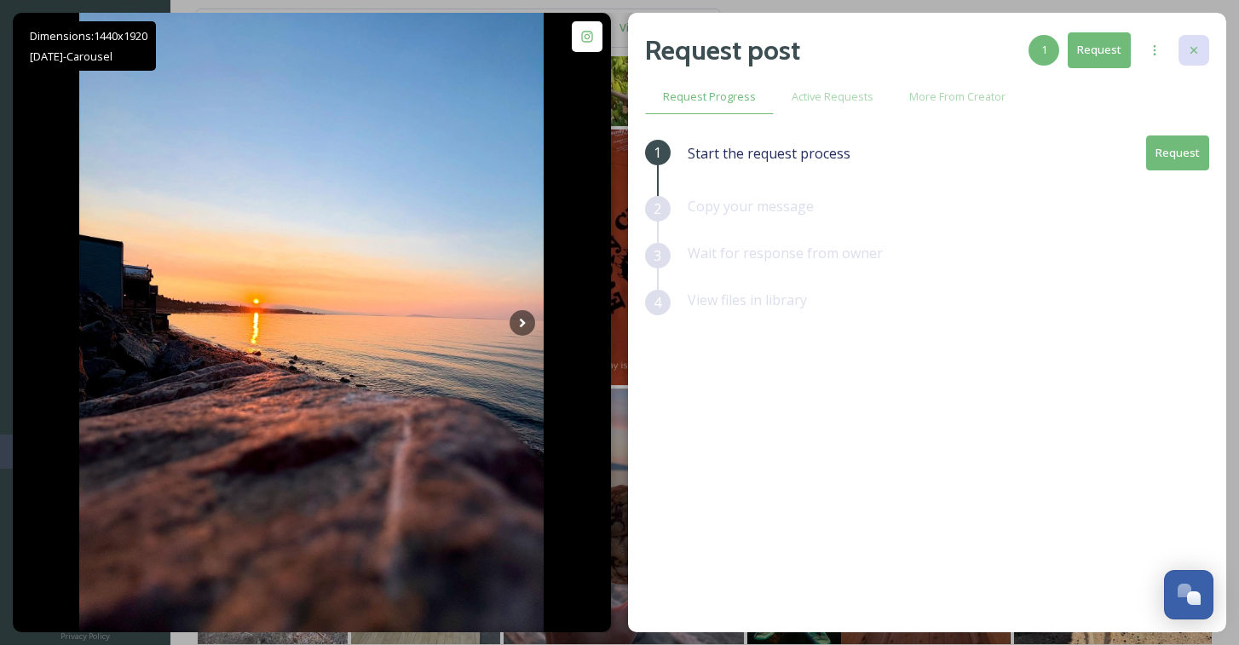
click at [1201, 43] on div at bounding box center [1194, 50] width 31 height 31
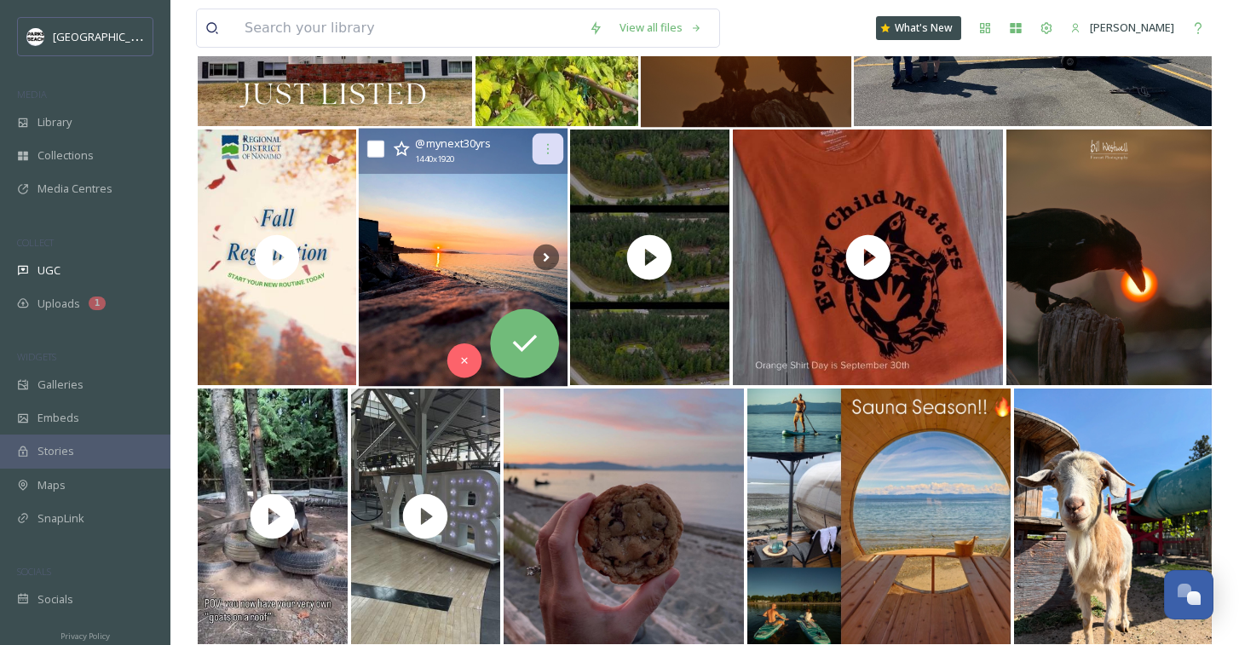
click at [551, 149] on icon at bounding box center [548, 149] width 14 height 14
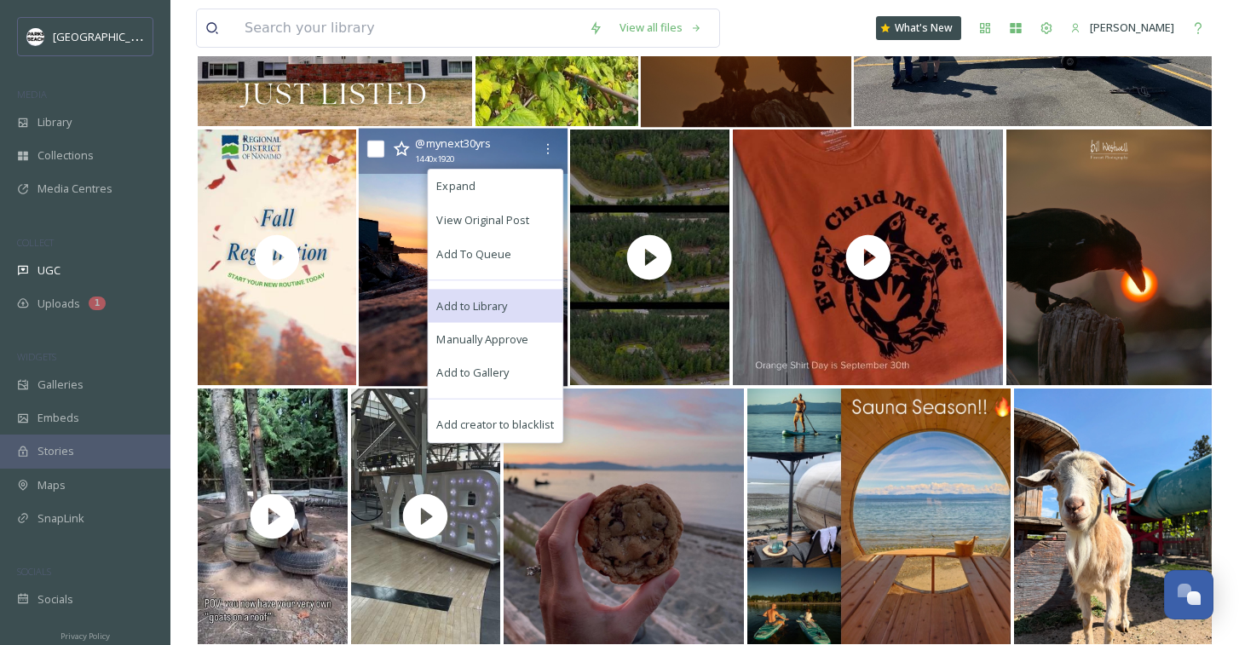
click at [478, 297] on span "Add to Library" at bounding box center [472, 305] width 71 height 16
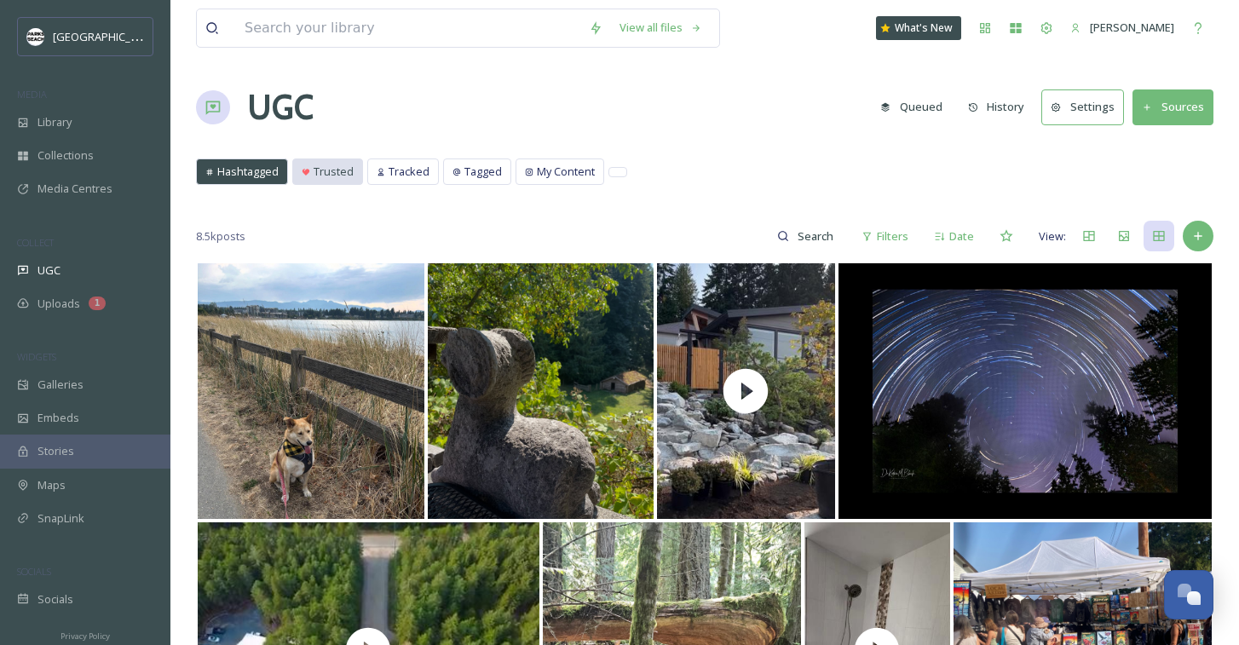
click at [335, 168] on span "Trusted" at bounding box center [334, 172] width 40 height 16
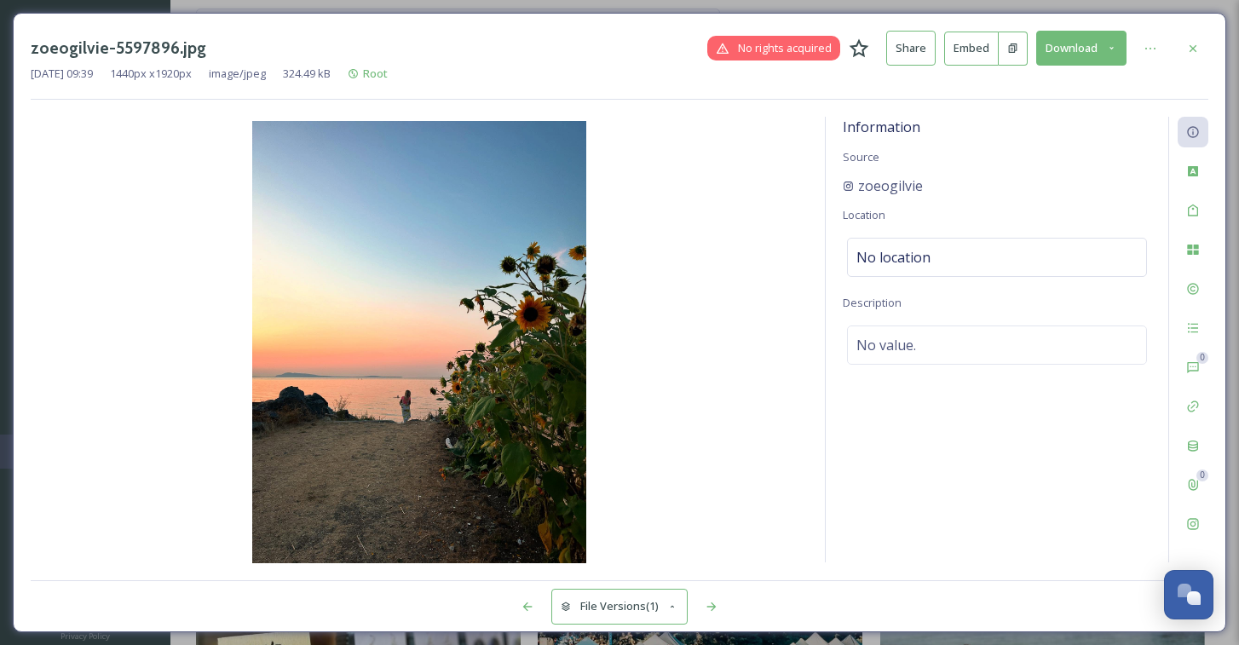
scroll to position [751, 0]
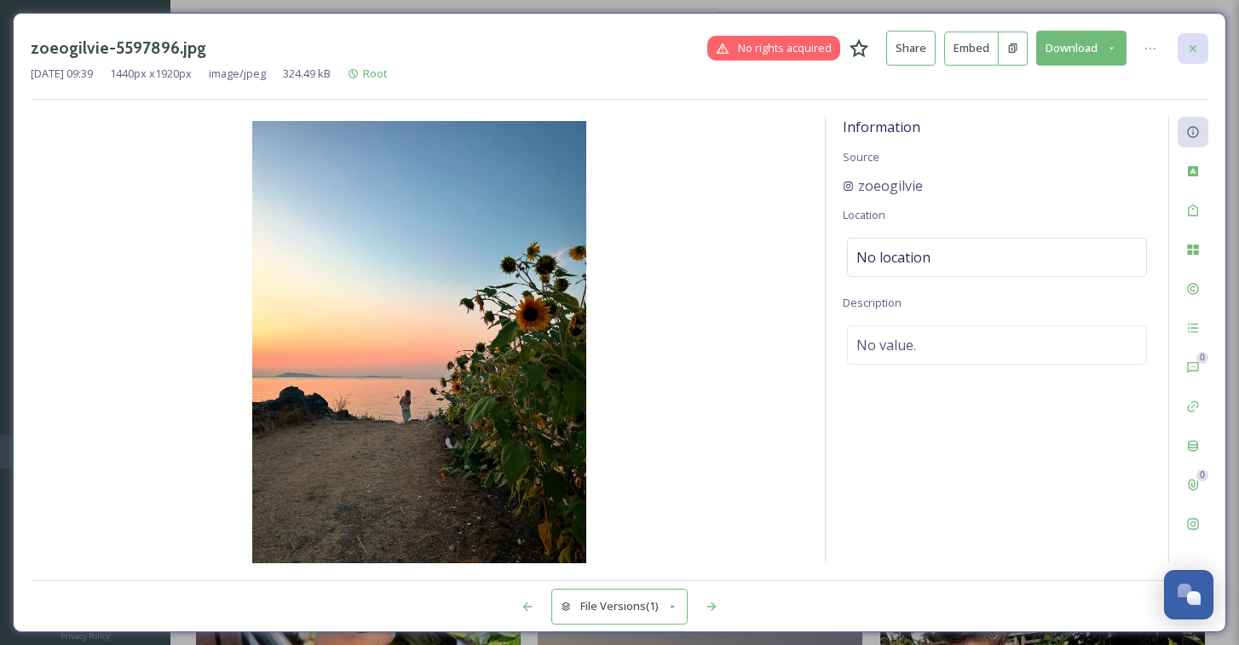
click at [1186, 49] on icon at bounding box center [1193, 49] width 14 height 14
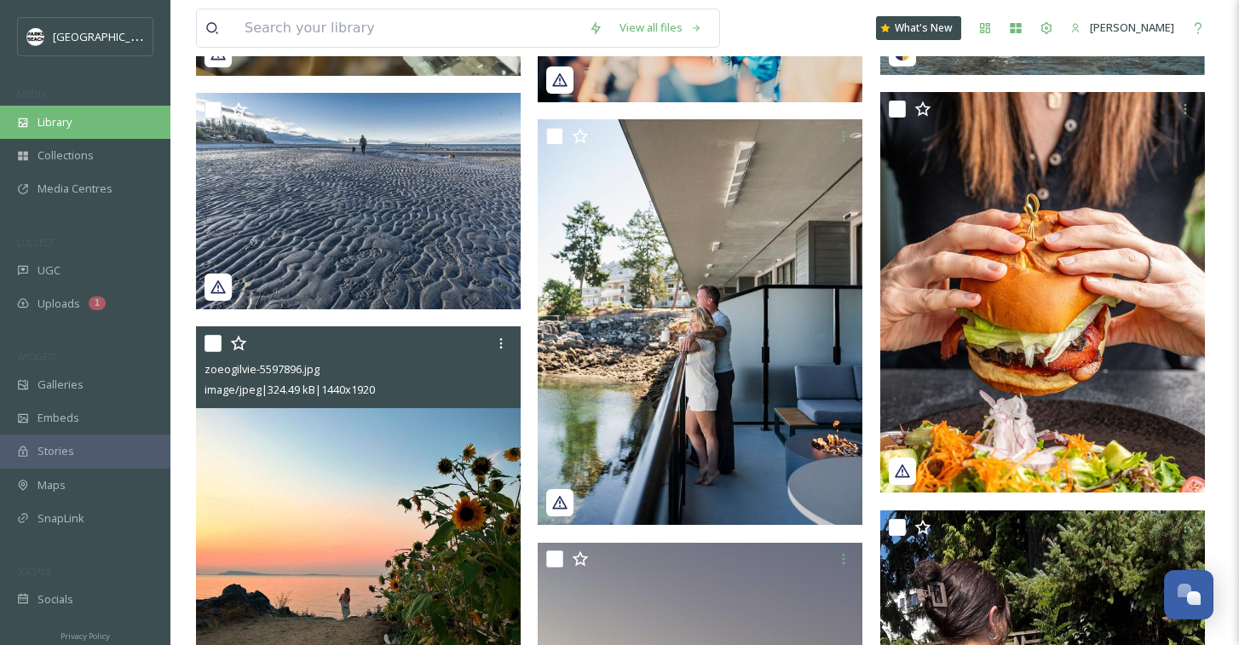
click at [77, 135] on div "Library" at bounding box center [85, 122] width 170 height 33
